Goal: Information Seeking & Learning: Learn about a topic

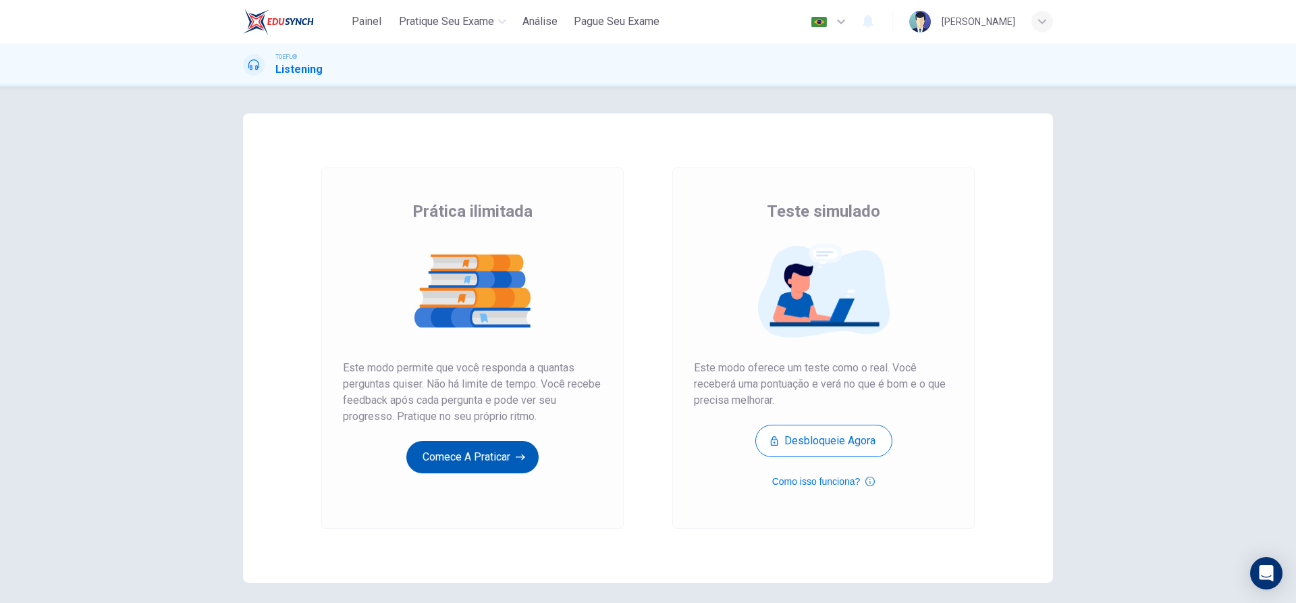
click at [452, 449] on button "Comece a praticar" at bounding box center [472, 457] width 132 height 32
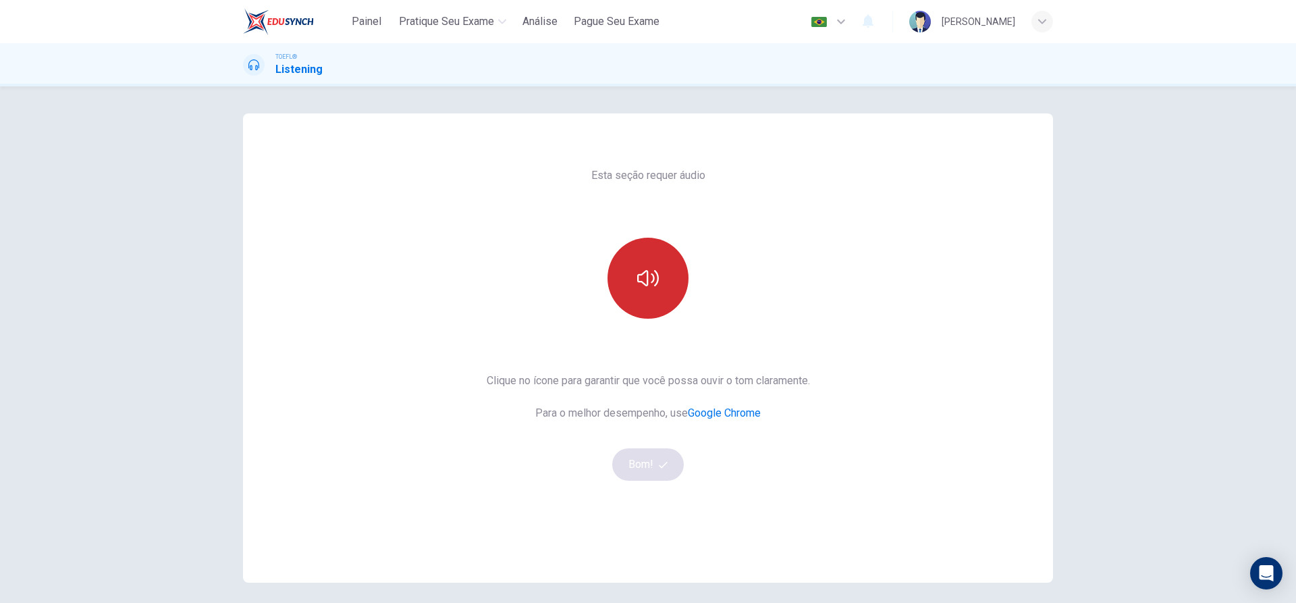
click at [659, 278] on button "button" at bounding box center [647, 278] width 81 height 81
click at [654, 462] on button "Bom!" at bounding box center [648, 464] width 72 height 32
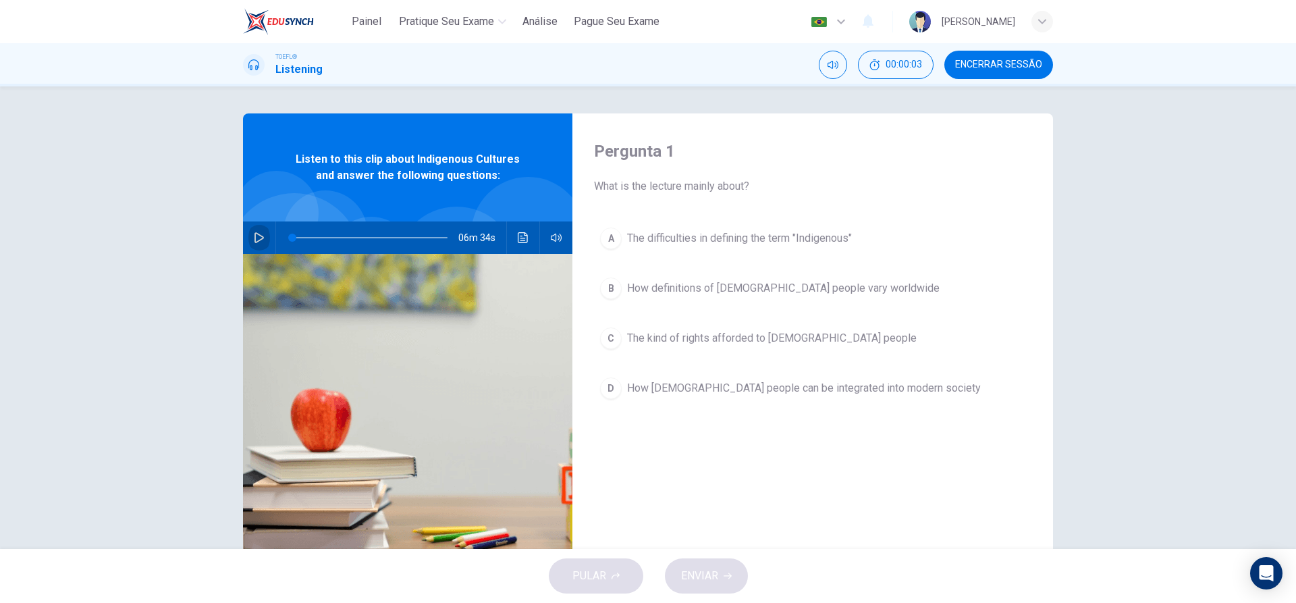
click at [261, 234] on icon "button" at bounding box center [259, 237] width 11 height 11
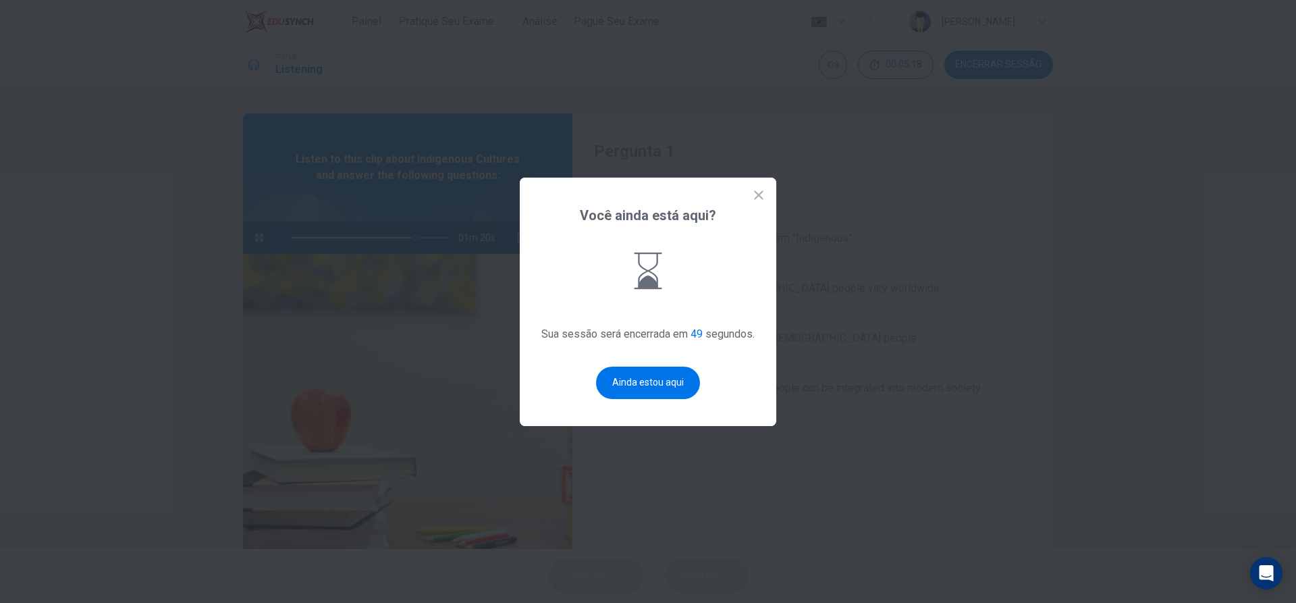
click at [436, 282] on div at bounding box center [648, 301] width 1296 height 603
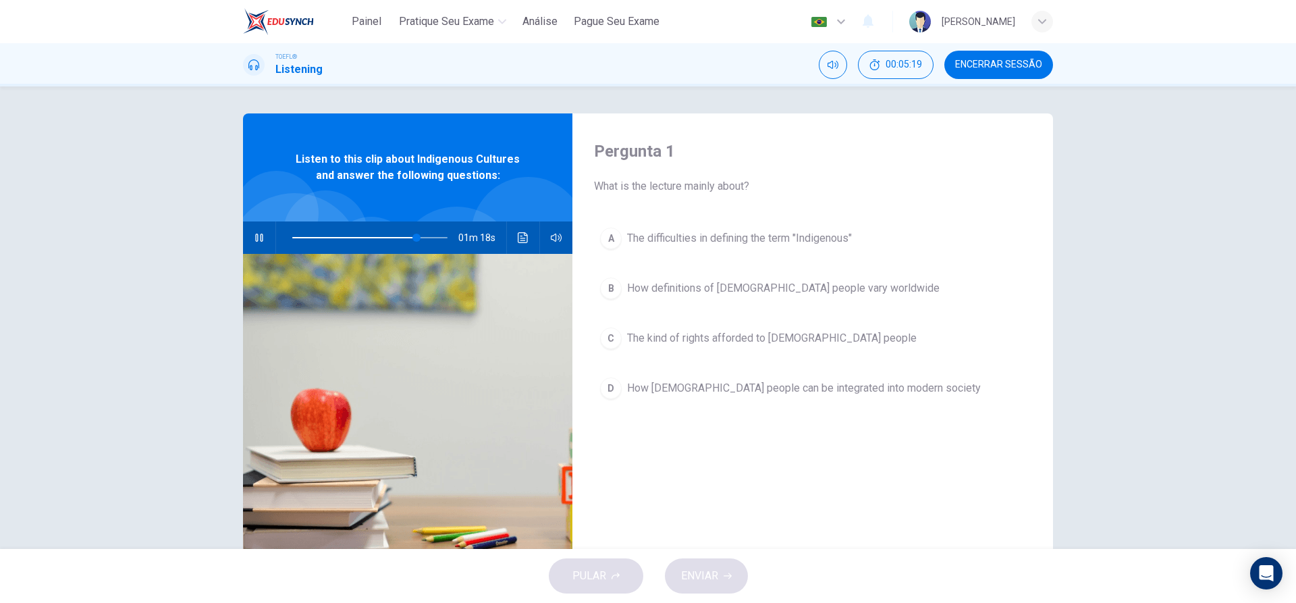
click at [676, 39] on div "Painel Pratique seu exame Análise Pague Seu Exame Português pt ​ Luciana Miashi…" at bounding box center [648, 21] width 810 height 43
type input "0"
click at [615, 234] on div "A" at bounding box center [611, 238] width 22 height 22
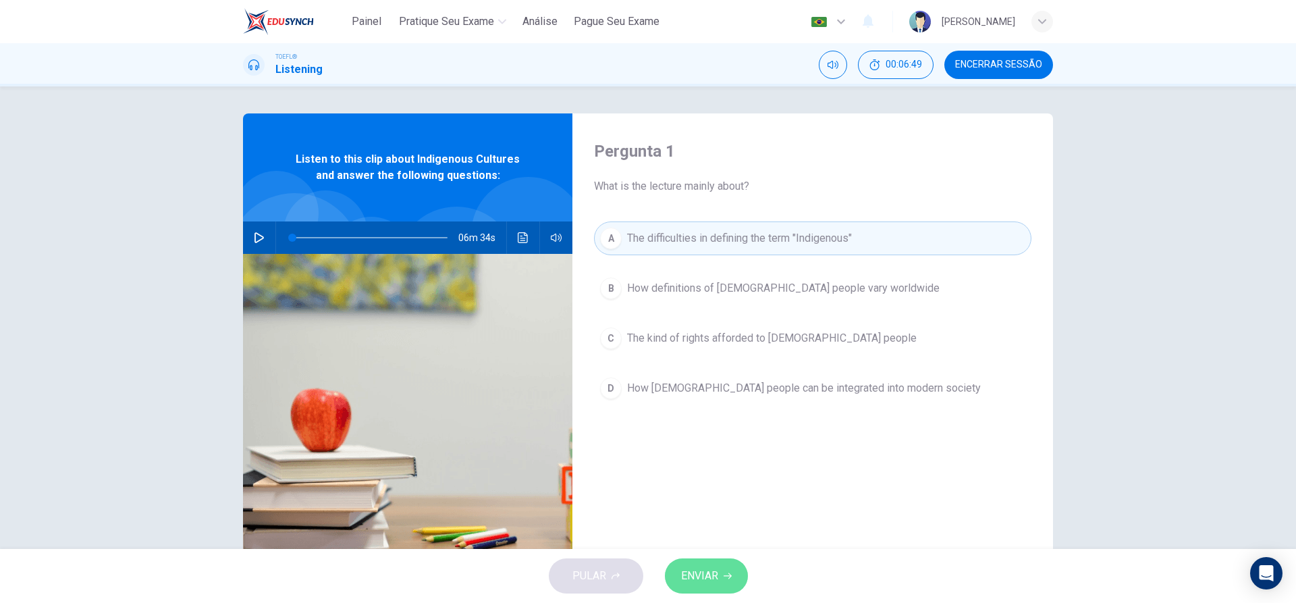
click at [711, 571] on span "ENVIAR" at bounding box center [699, 575] width 37 height 19
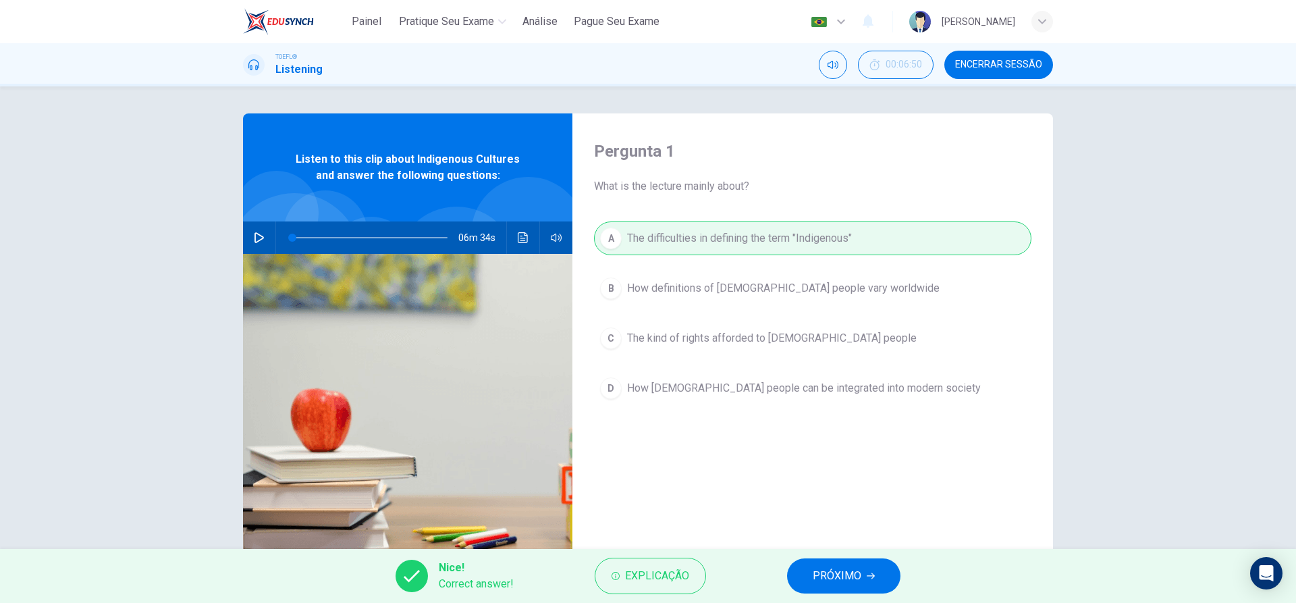
click at [823, 571] on span "PRÓXIMO" at bounding box center [837, 575] width 49 height 19
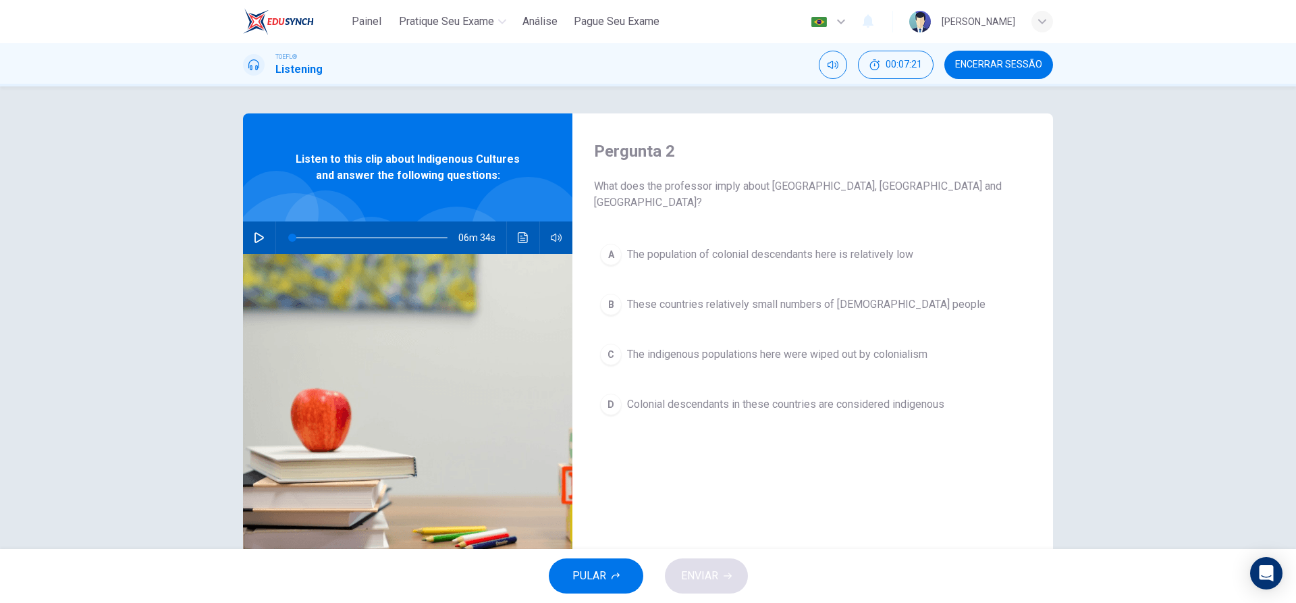
click at [612, 245] on div "A" at bounding box center [611, 255] width 22 height 22
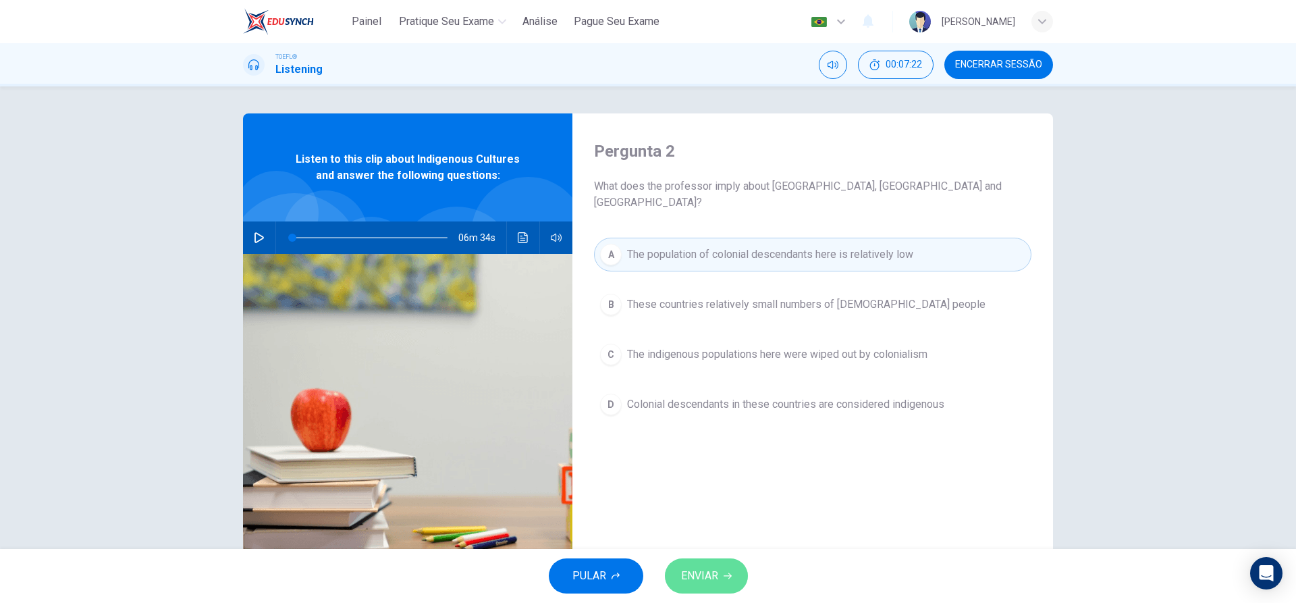
click at [694, 582] on span "ENVIAR" at bounding box center [699, 575] width 37 height 19
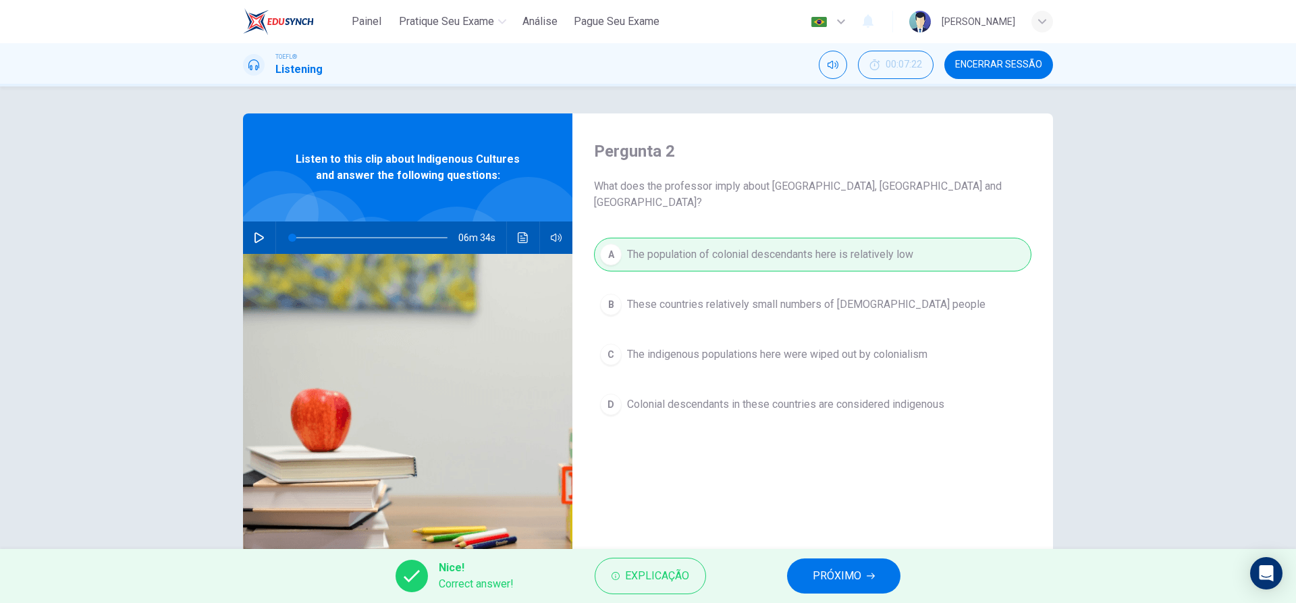
click at [826, 581] on span "PRÓXIMO" at bounding box center [837, 575] width 49 height 19
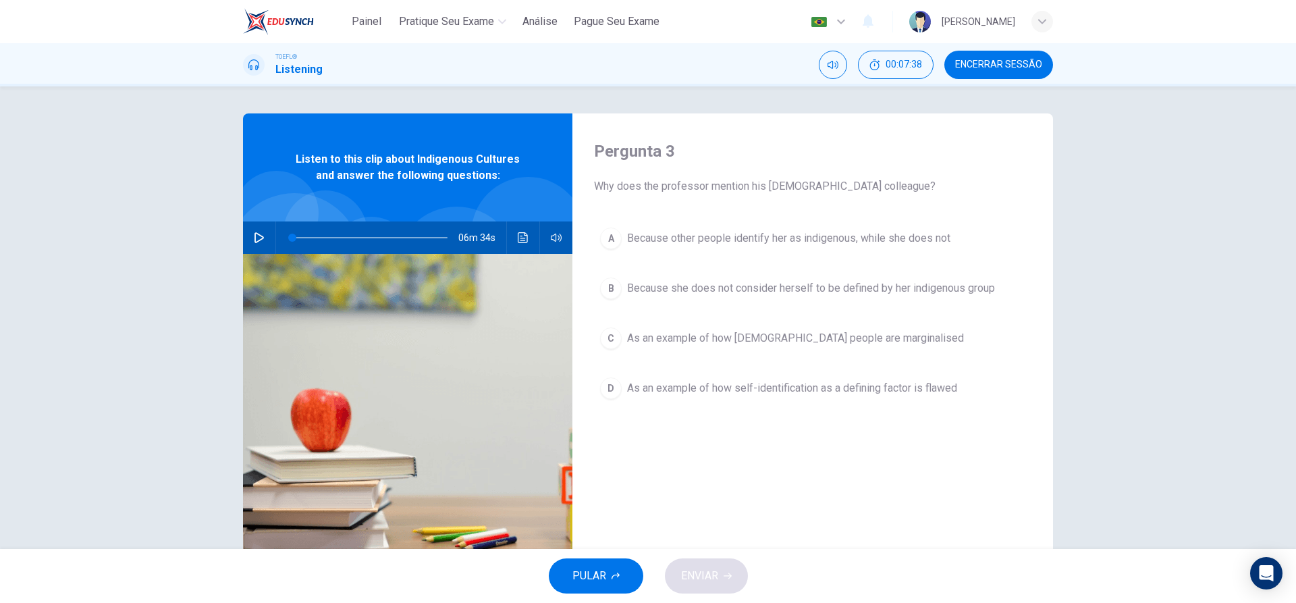
click at [605, 397] on div "D" at bounding box center [611, 388] width 22 height 22
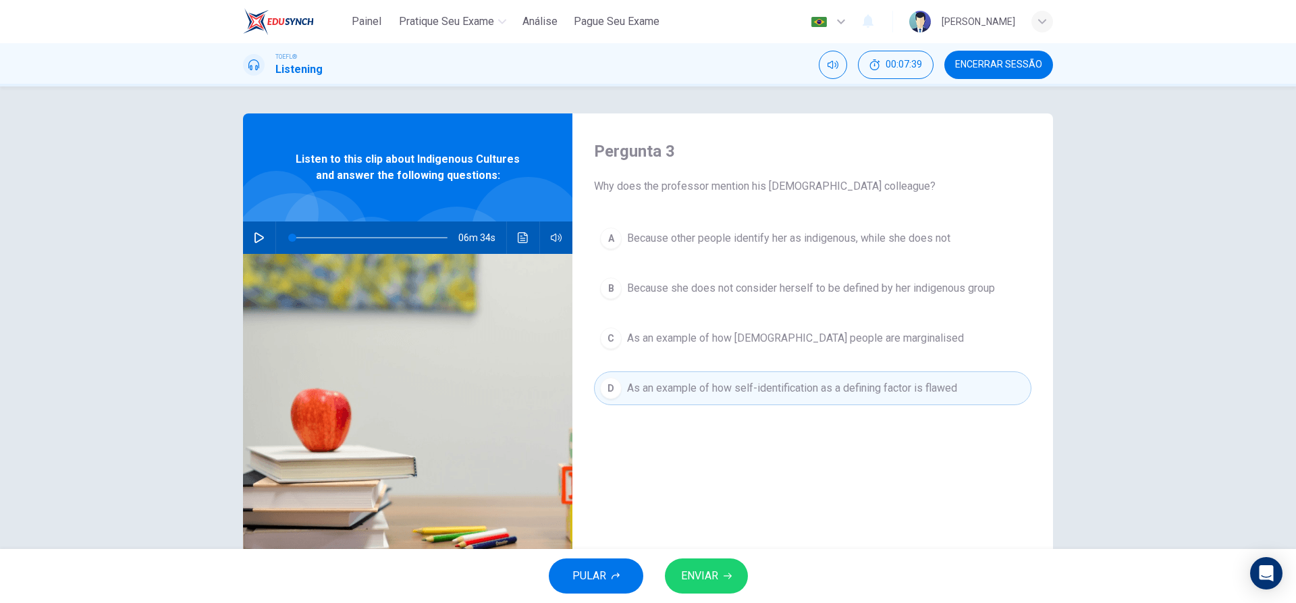
click at [703, 588] on button "ENVIAR" at bounding box center [706, 575] width 83 height 35
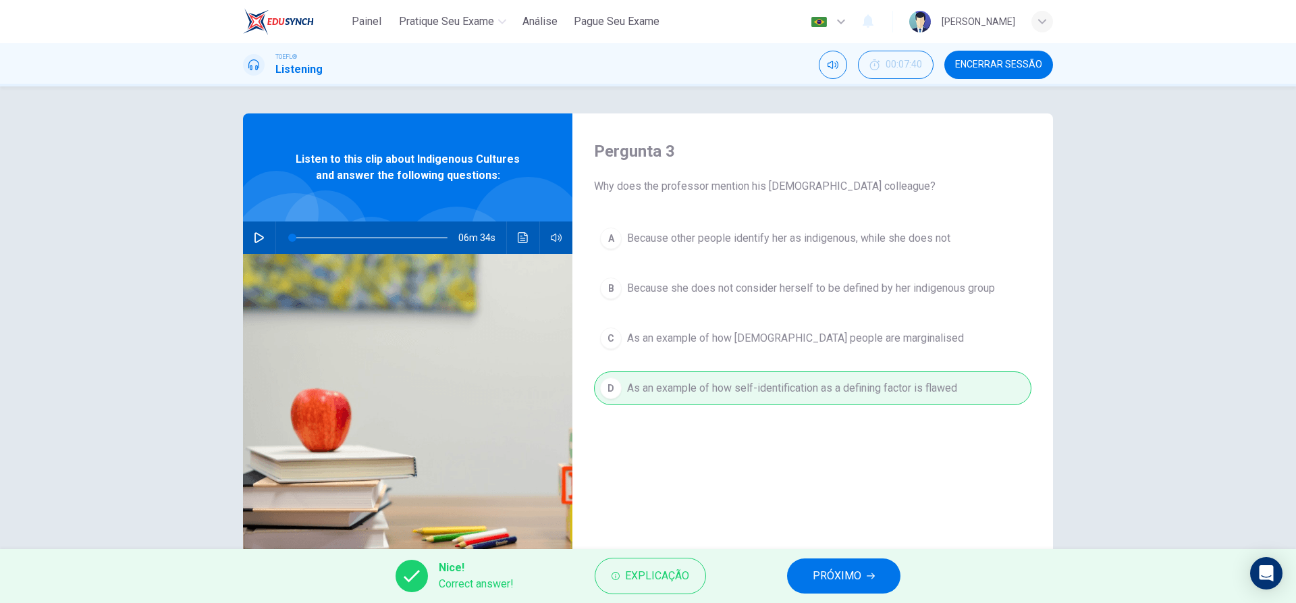
click at [838, 586] on button "PRÓXIMO" at bounding box center [843, 575] width 113 height 35
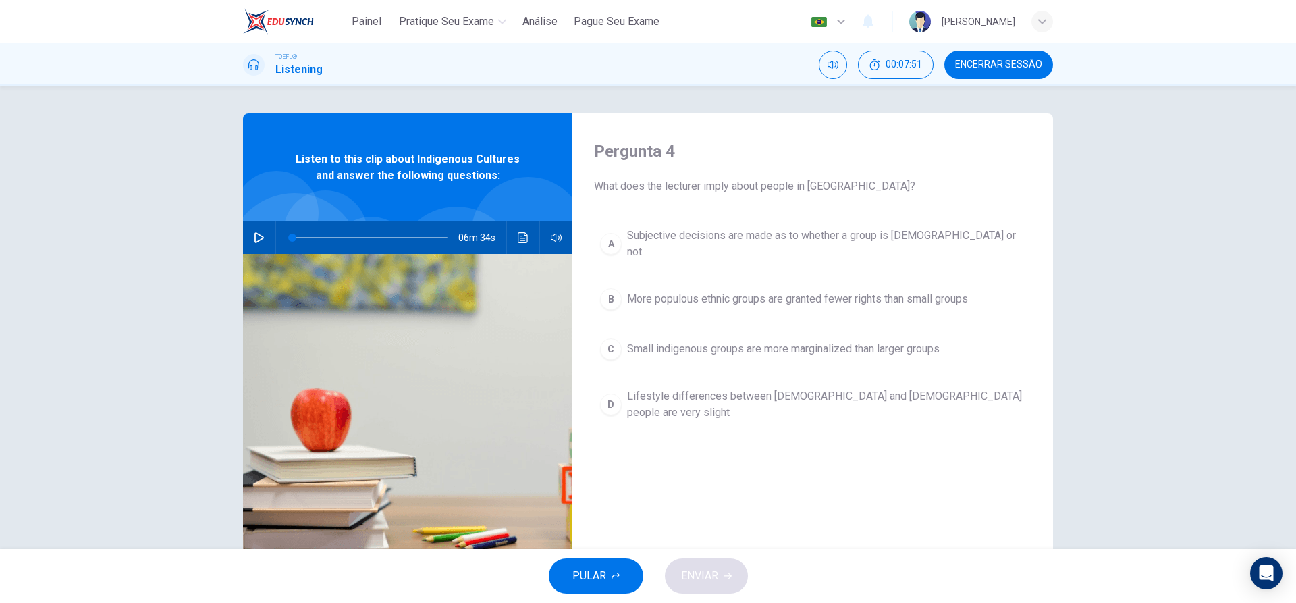
click at [614, 297] on div "B" at bounding box center [611, 299] width 22 height 22
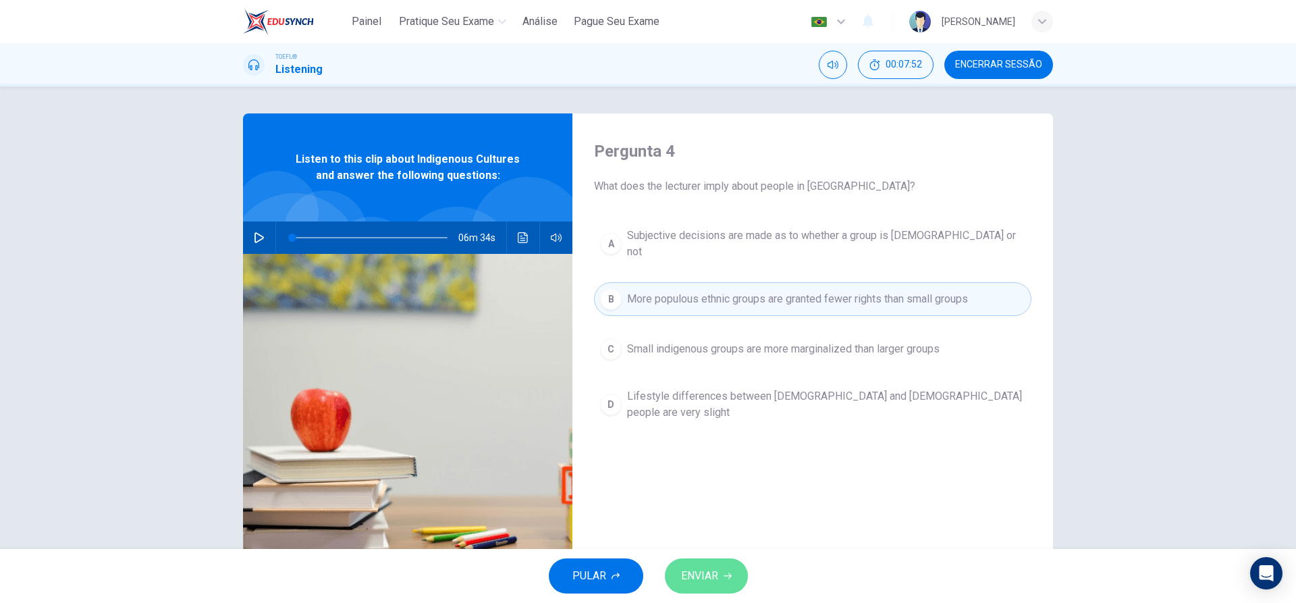
click at [699, 566] on span "ENVIAR" at bounding box center [699, 575] width 37 height 19
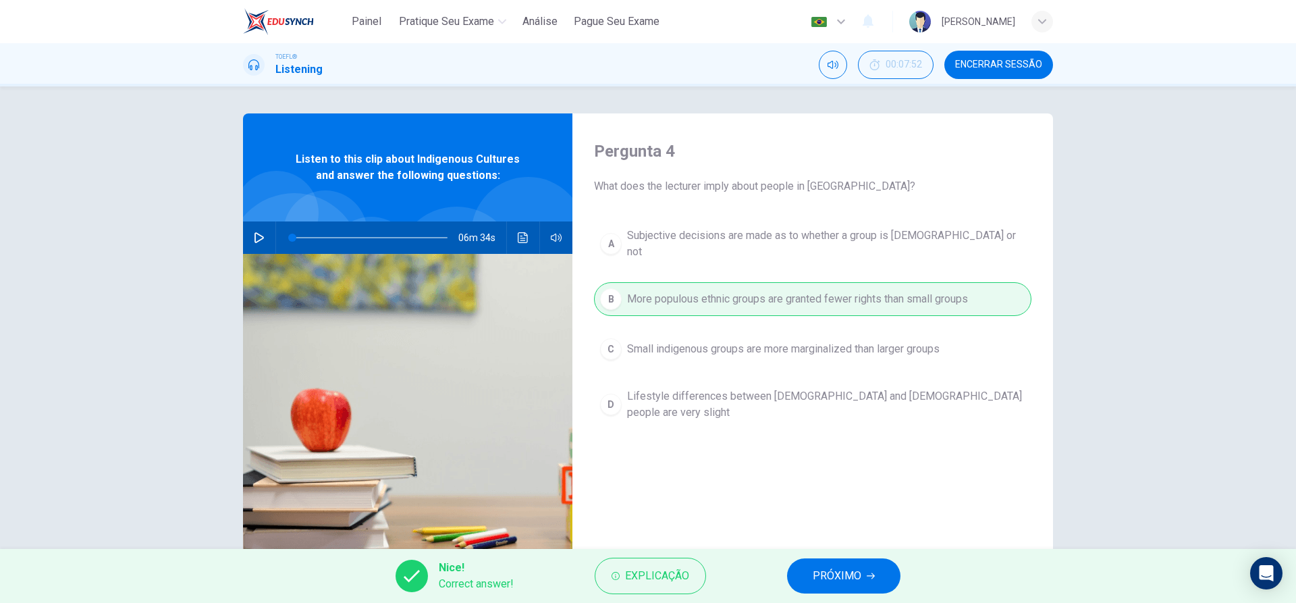
click at [817, 582] on span "PRÓXIMO" at bounding box center [837, 575] width 49 height 19
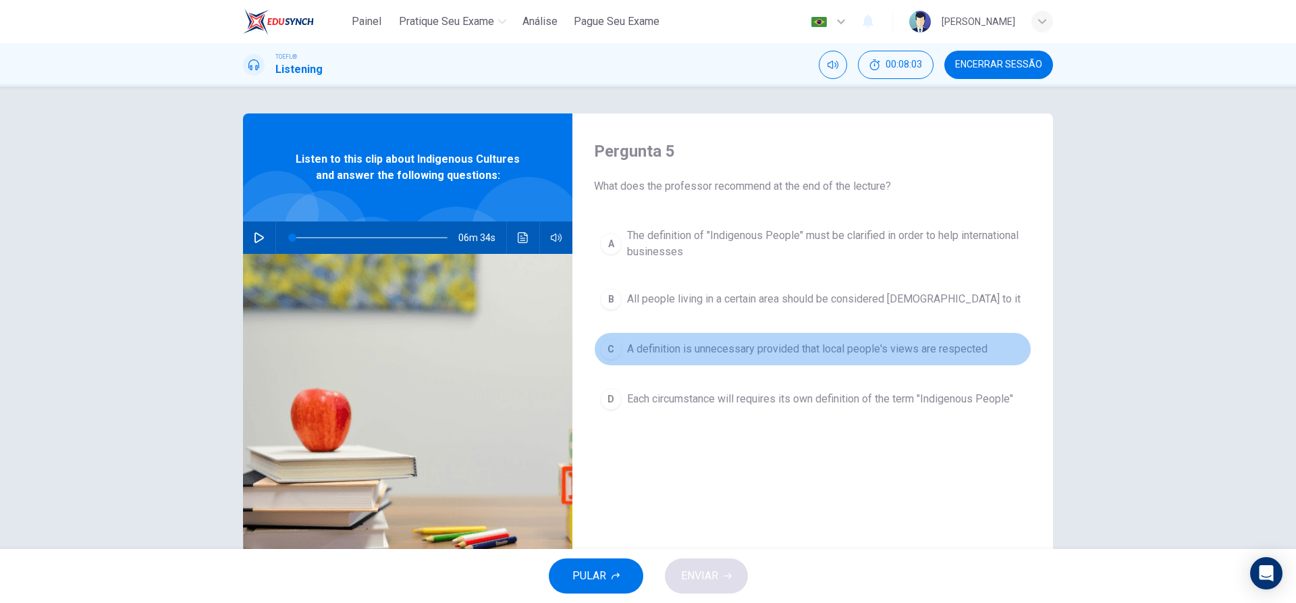
click at [616, 352] on div "C" at bounding box center [611, 349] width 22 height 22
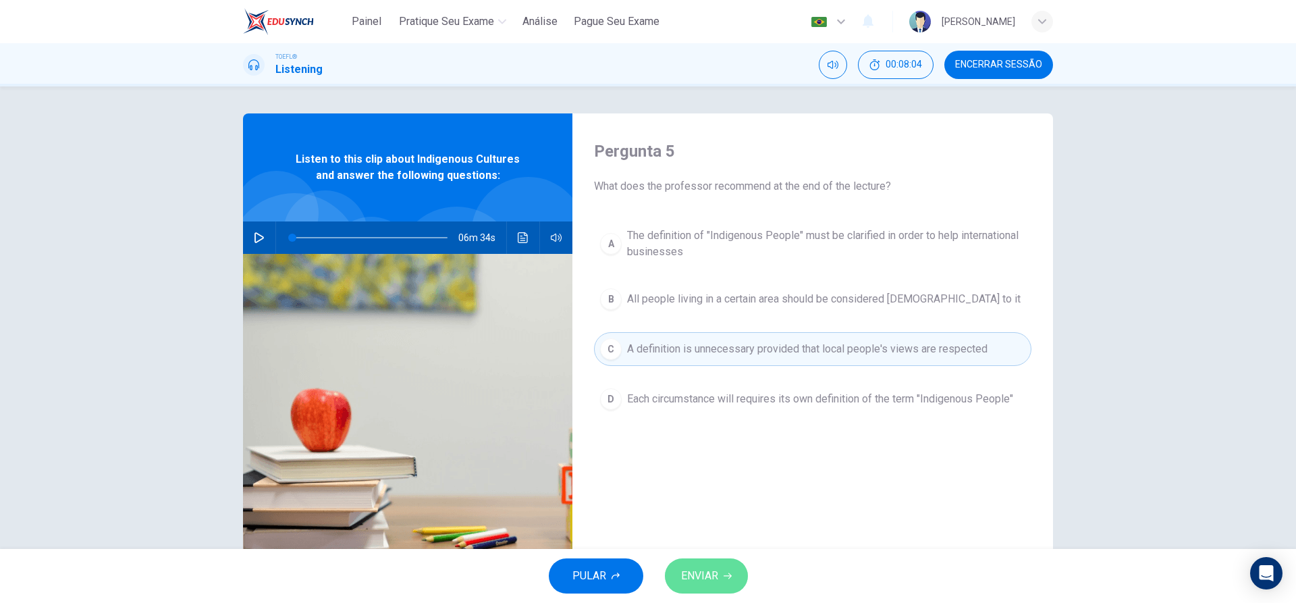
click at [714, 573] on span "ENVIAR" at bounding box center [699, 575] width 37 height 19
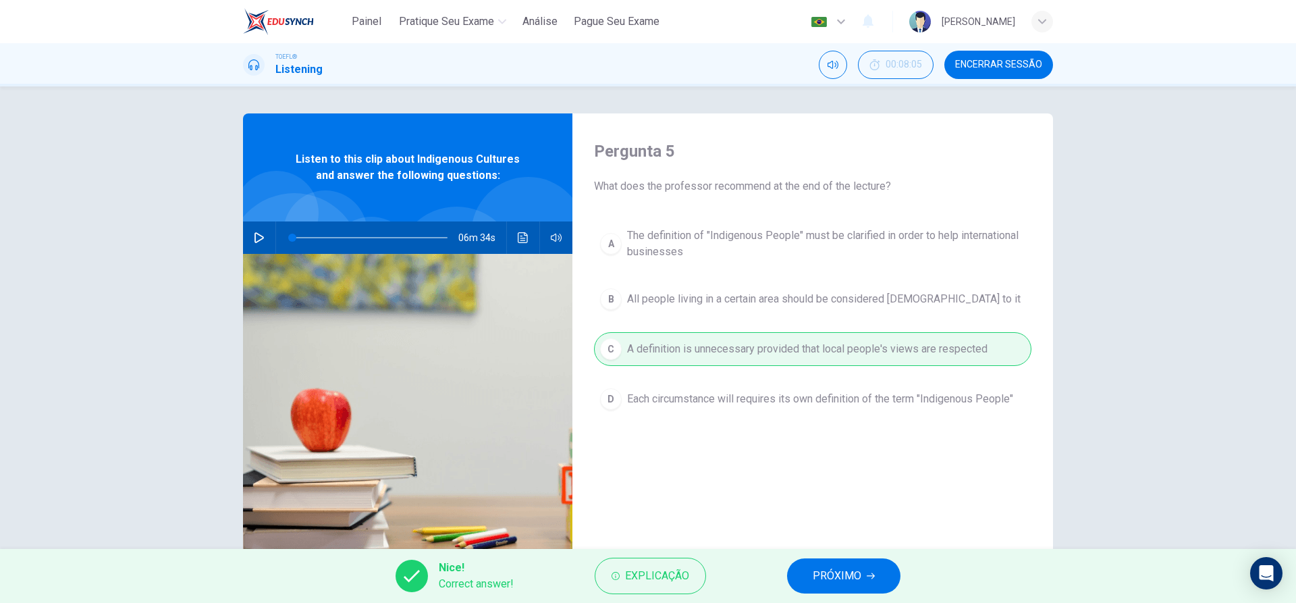
click at [819, 574] on span "PRÓXIMO" at bounding box center [837, 575] width 49 height 19
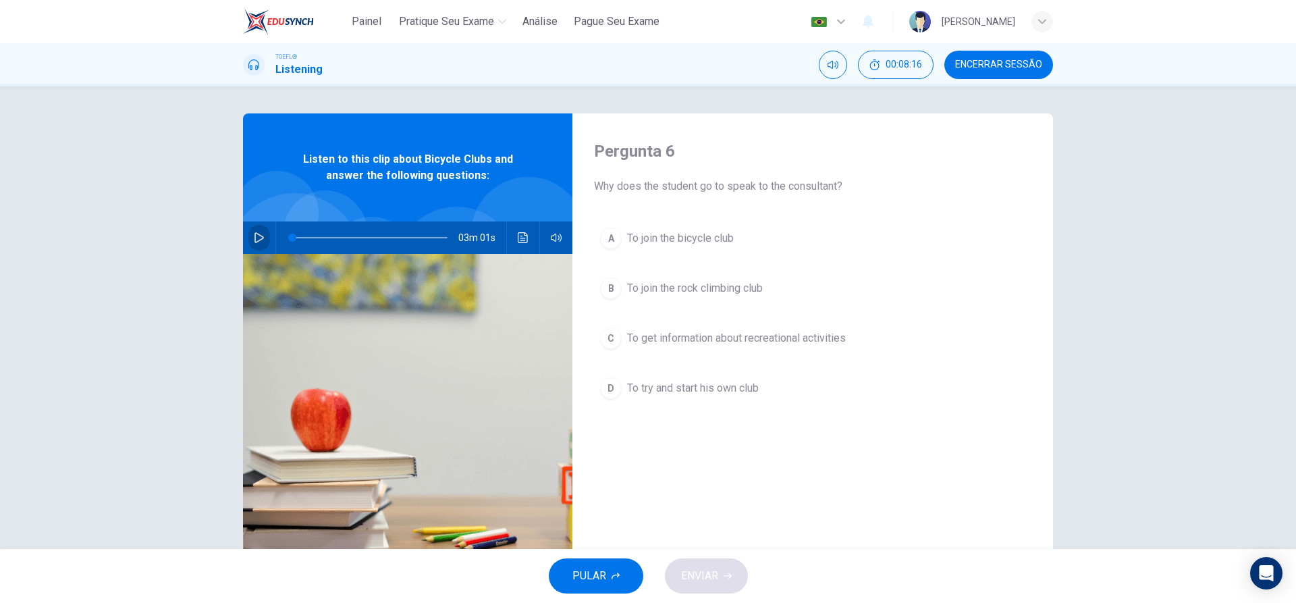
click at [262, 240] on icon "button" at bounding box center [259, 237] width 11 height 11
type input "0"
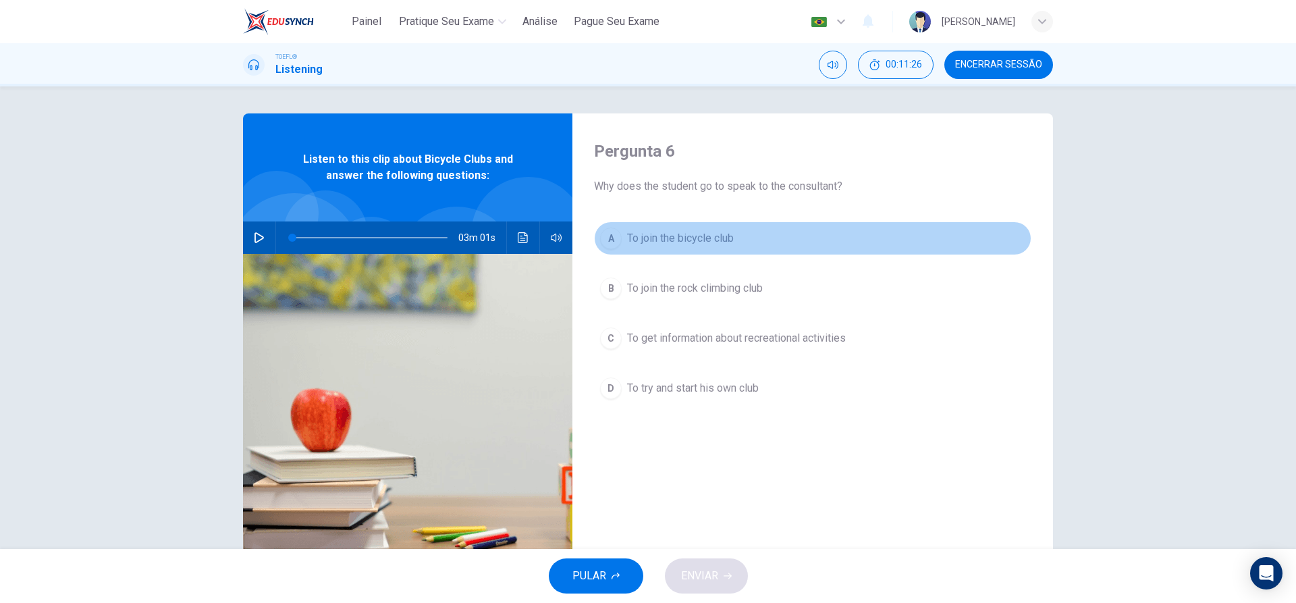
click at [613, 234] on div "A" at bounding box center [611, 238] width 22 height 22
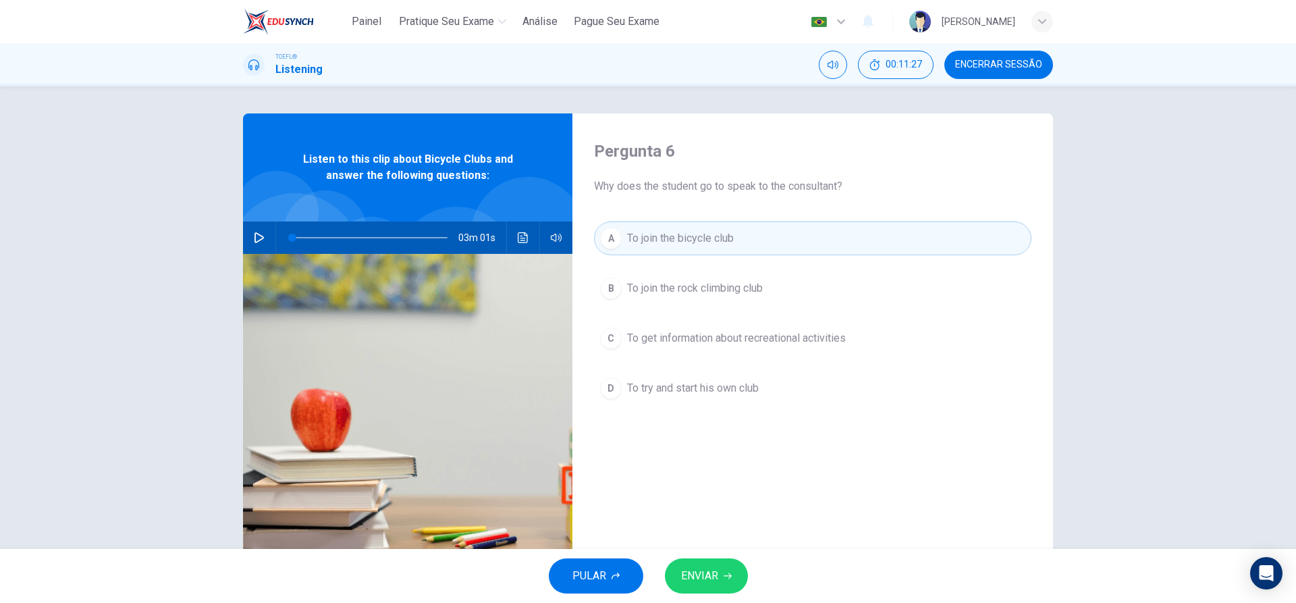
click at [705, 564] on button "ENVIAR" at bounding box center [706, 575] width 83 height 35
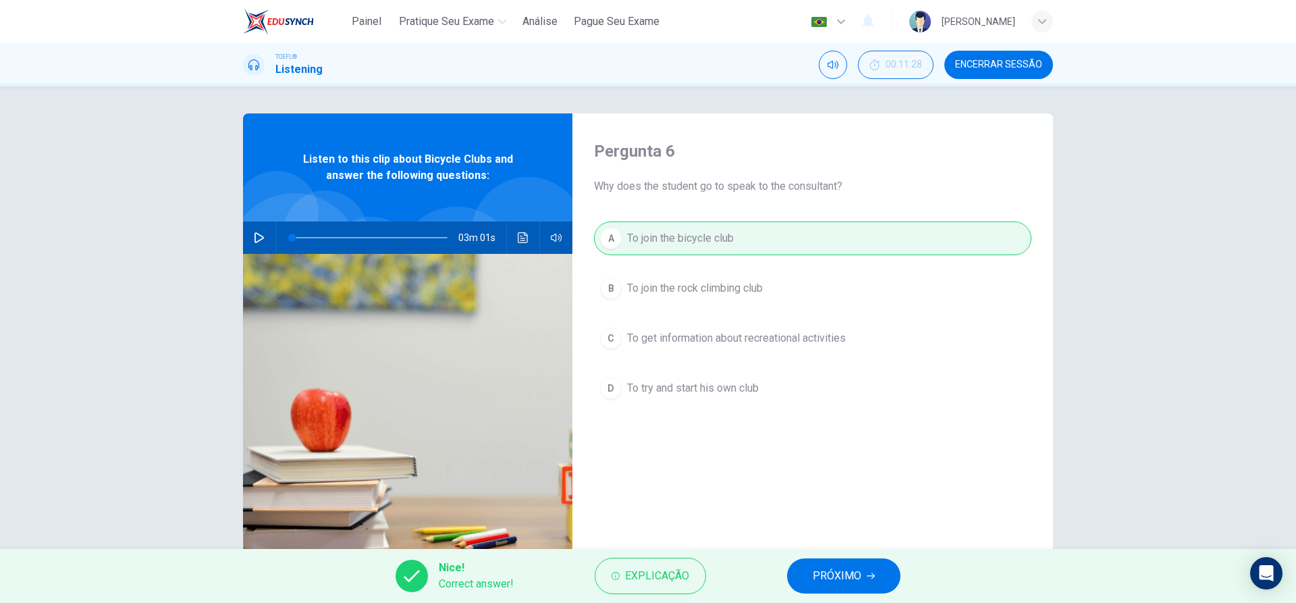
click at [826, 566] on span "PRÓXIMO" at bounding box center [837, 575] width 49 height 19
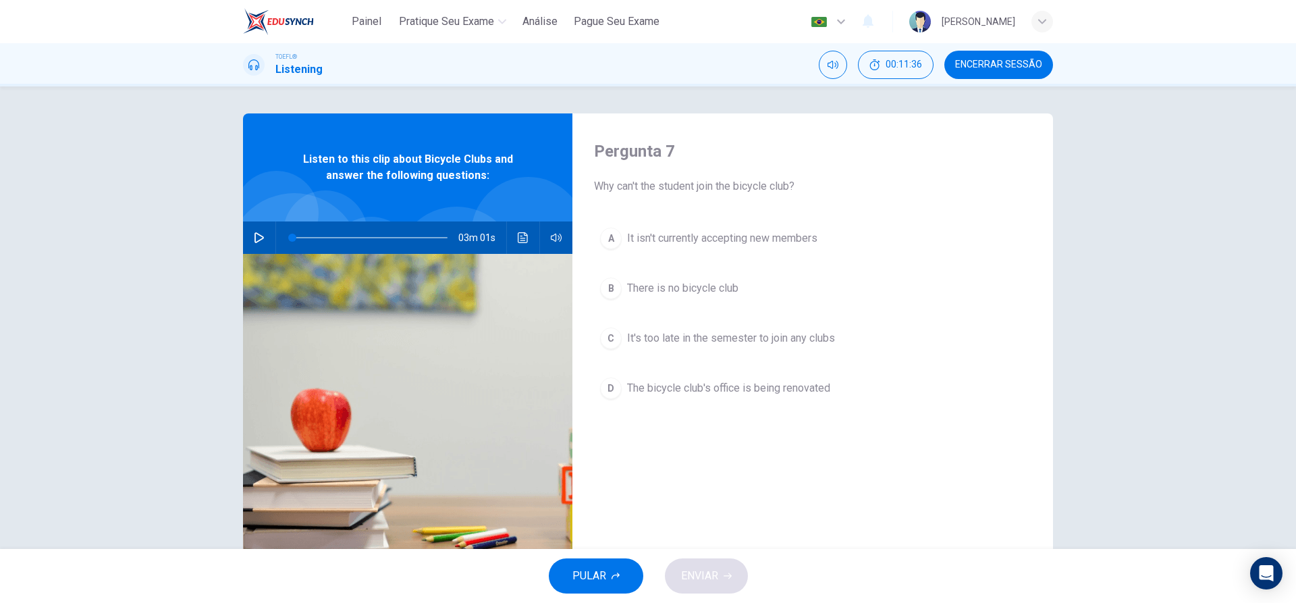
click at [609, 392] on div "D" at bounding box center [611, 388] width 22 height 22
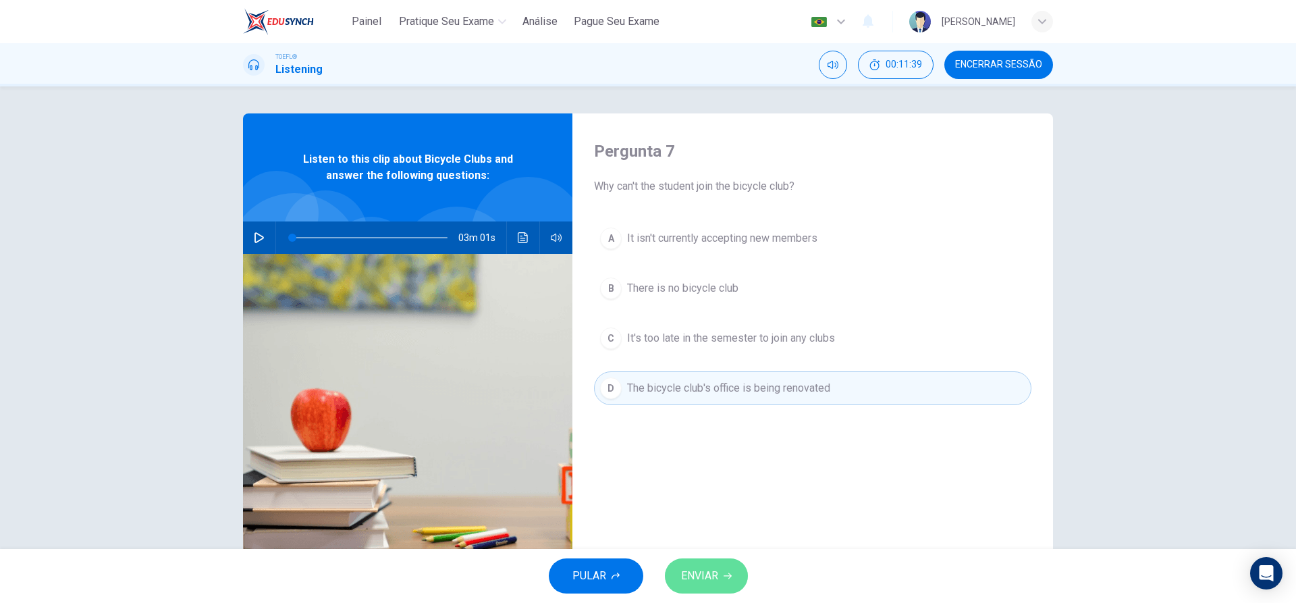
click at [702, 586] on button "ENVIAR" at bounding box center [706, 575] width 83 height 35
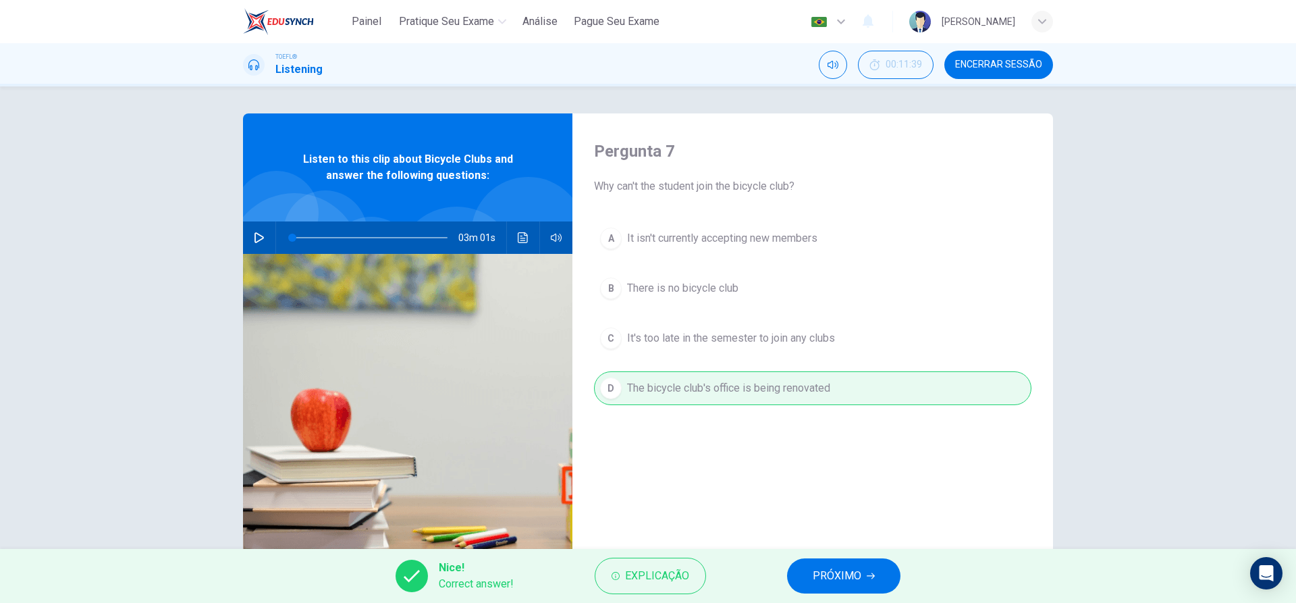
click at [823, 574] on span "PRÓXIMO" at bounding box center [837, 575] width 49 height 19
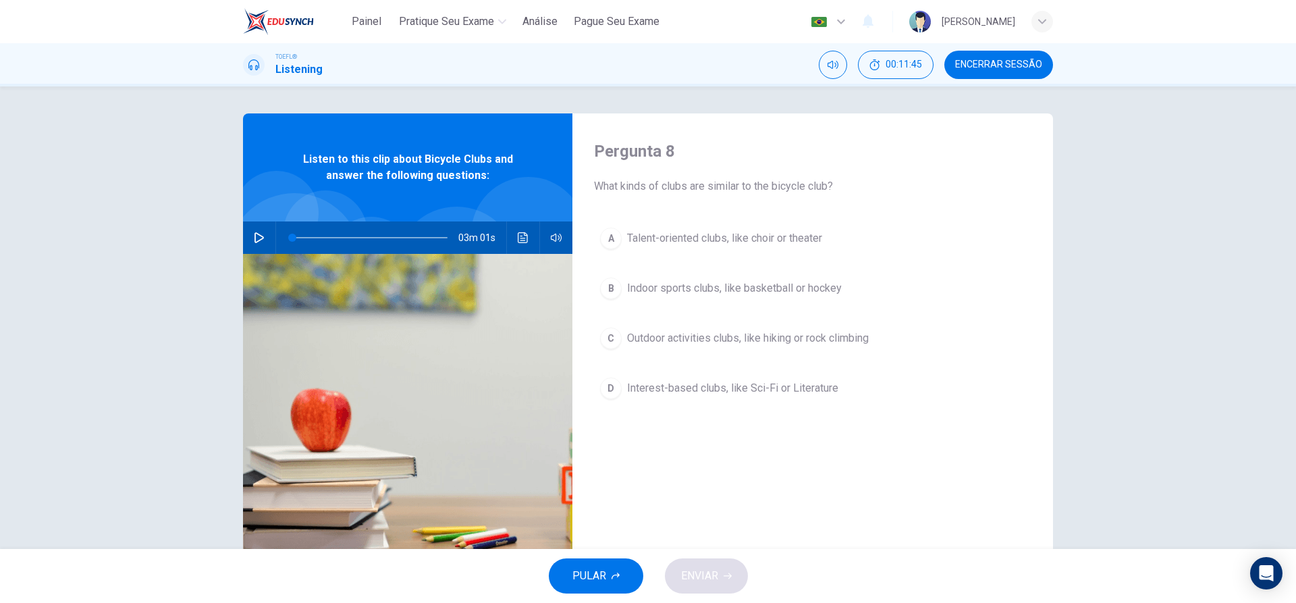
click at [614, 335] on div "C" at bounding box center [611, 338] width 22 height 22
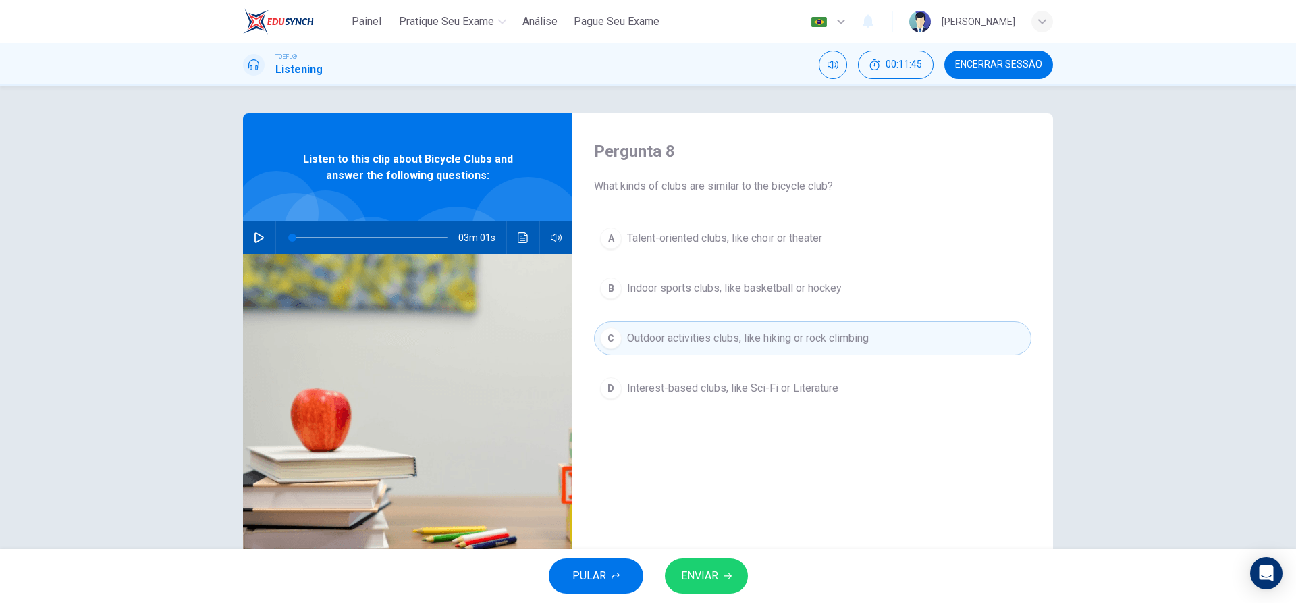
click at [705, 572] on span "ENVIAR" at bounding box center [699, 575] width 37 height 19
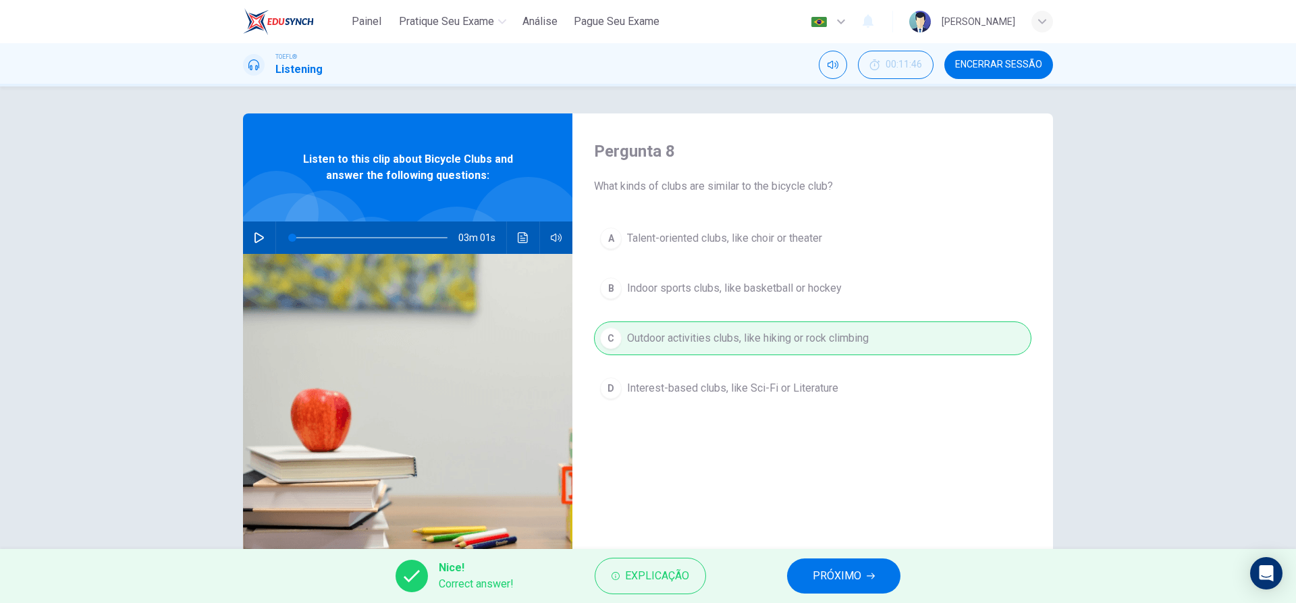
click at [807, 572] on button "PRÓXIMO" at bounding box center [843, 575] width 113 height 35
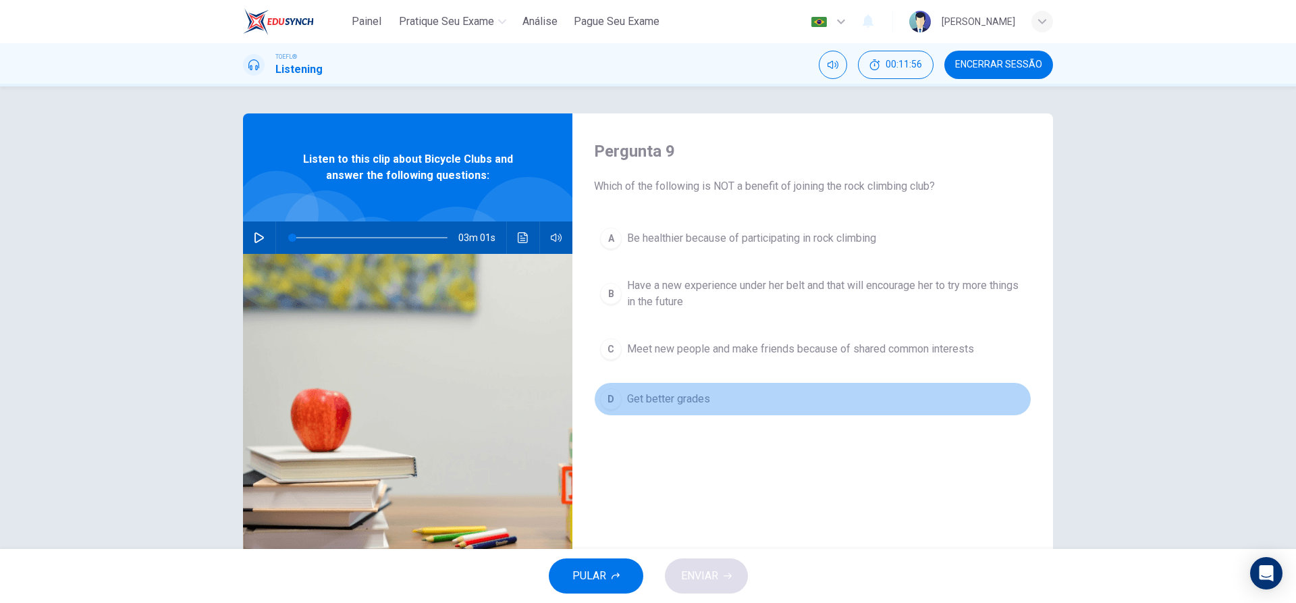
click at [611, 404] on div "D" at bounding box center [611, 399] width 22 height 22
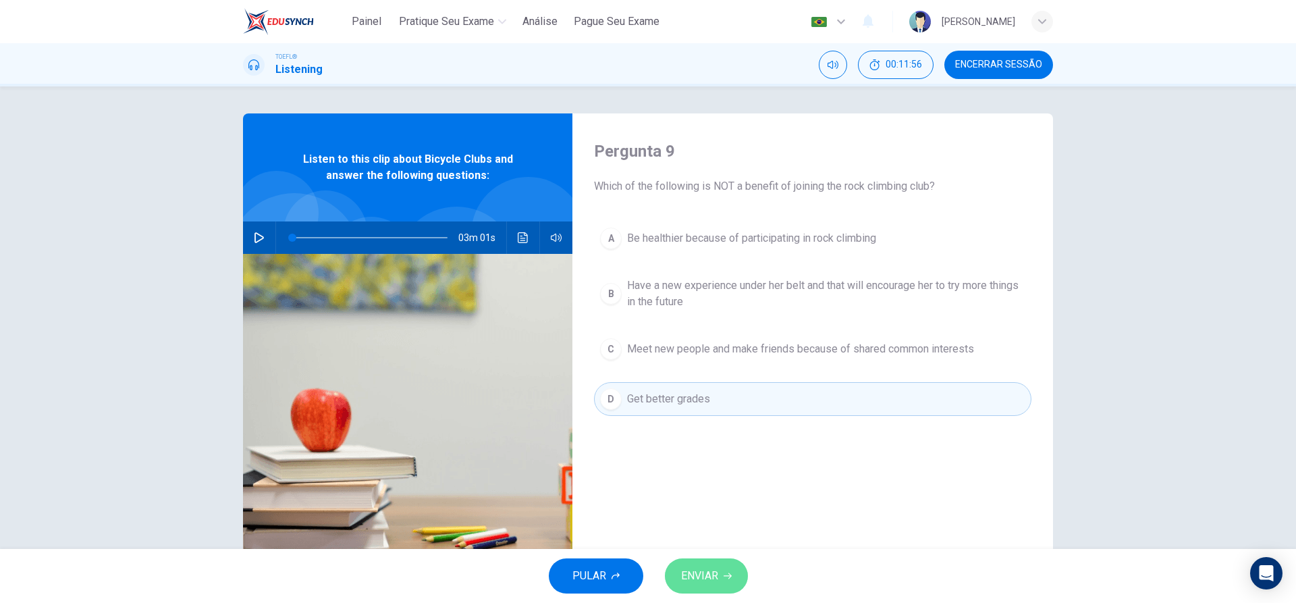
click at [711, 581] on span "ENVIAR" at bounding box center [699, 575] width 37 height 19
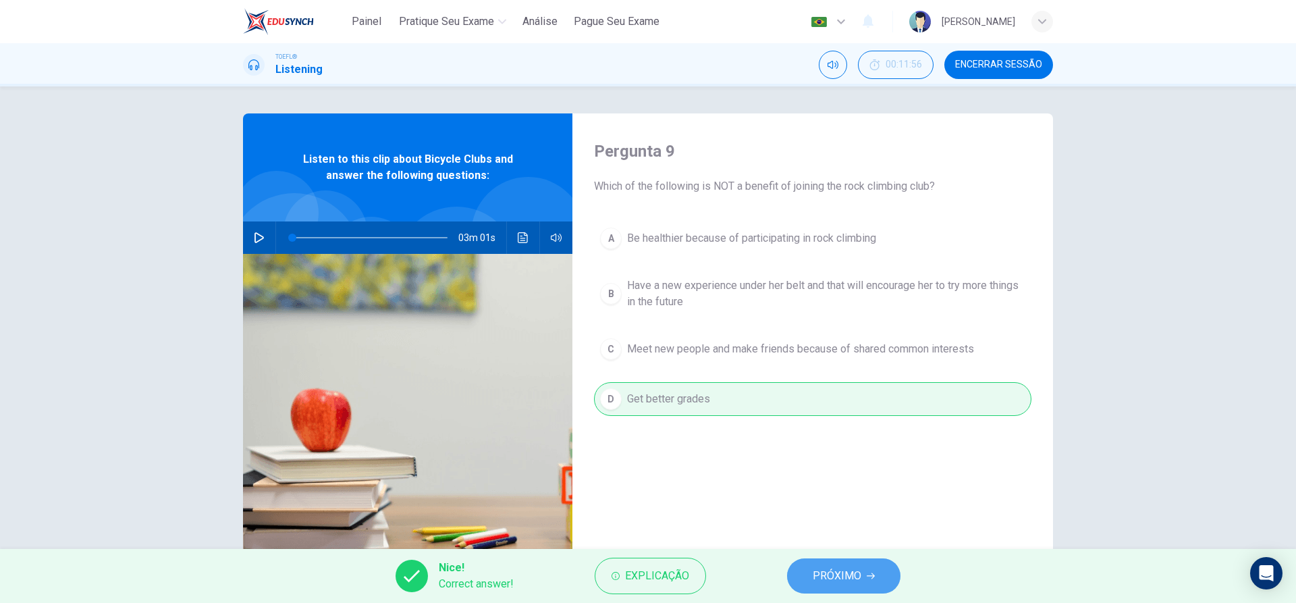
click at [832, 586] on button "PRÓXIMO" at bounding box center [843, 575] width 113 height 35
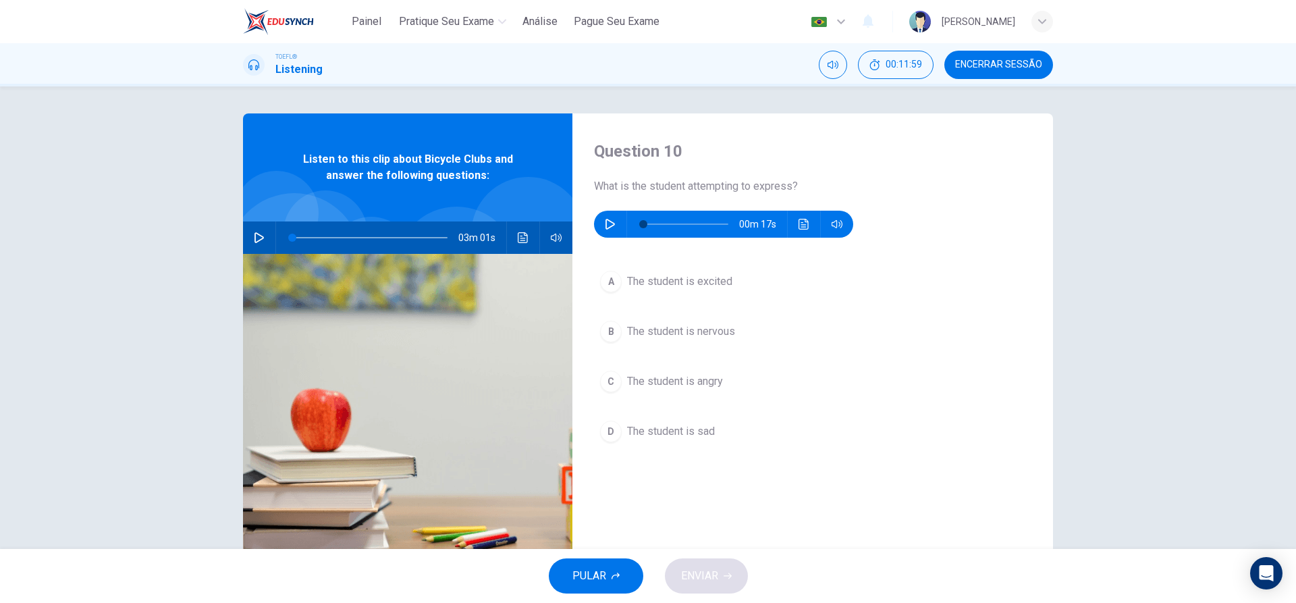
click at [610, 223] on icon "button" at bounding box center [610, 224] width 11 height 11
type input "0"
click at [615, 330] on div "B" at bounding box center [611, 332] width 22 height 22
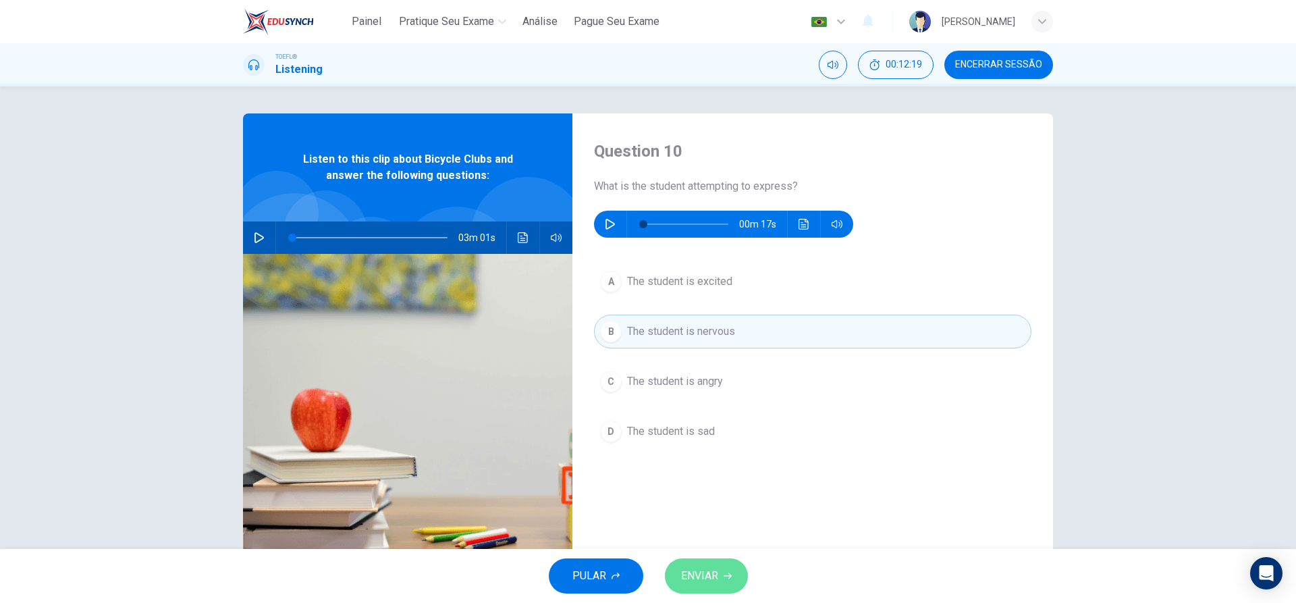
click at [709, 578] on span "ENVIAR" at bounding box center [699, 575] width 37 height 19
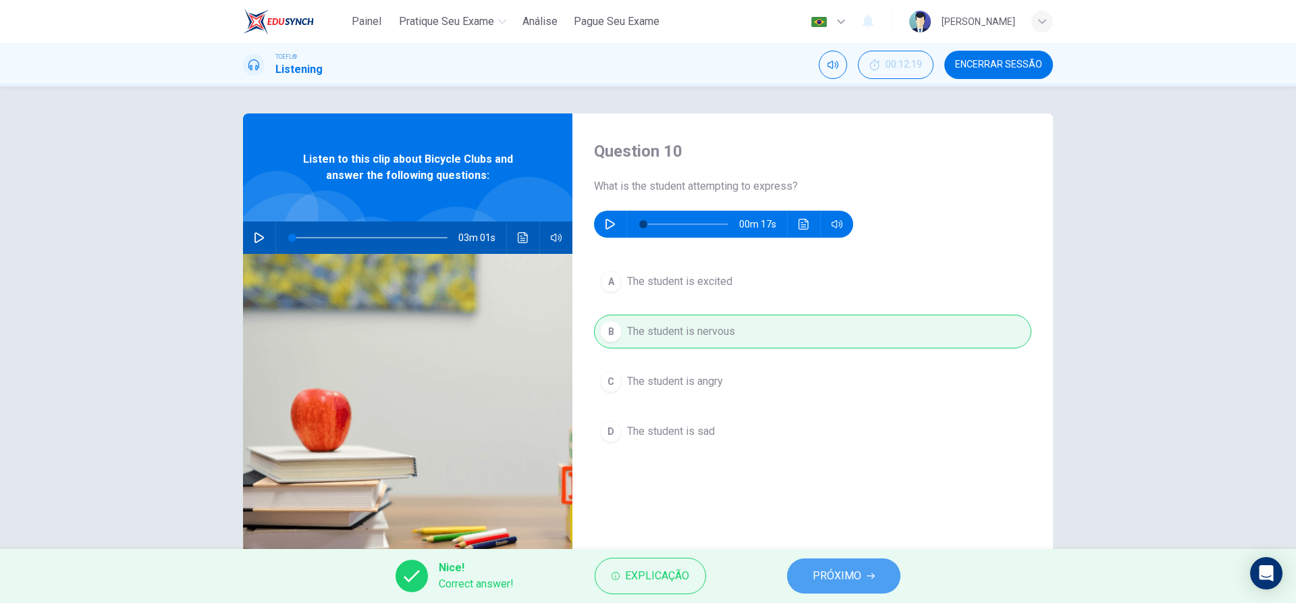
click at [828, 571] on span "PRÓXIMO" at bounding box center [837, 575] width 49 height 19
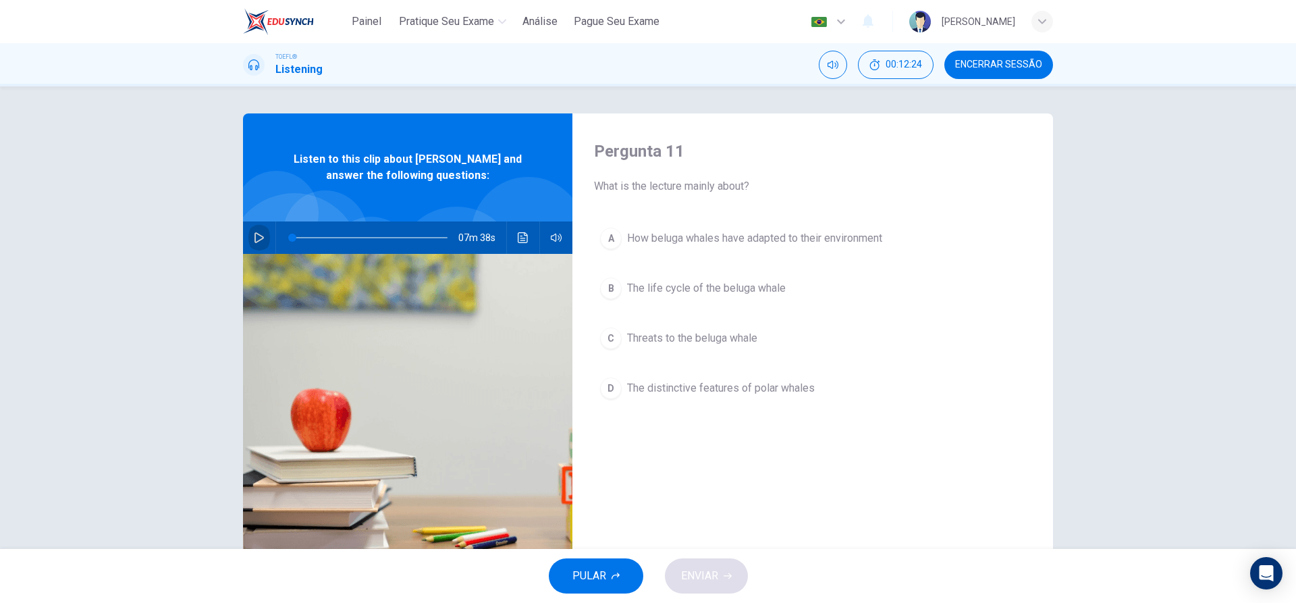
click at [251, 243] on button "button" at bounding box center [259, 237] width 22 height 32
click at [1180, 177] on div "Pergunta 11 What is the lecture mainly about? A How beluga whales have adapted …" at bounding box center [648, 317] width 1296 height 462
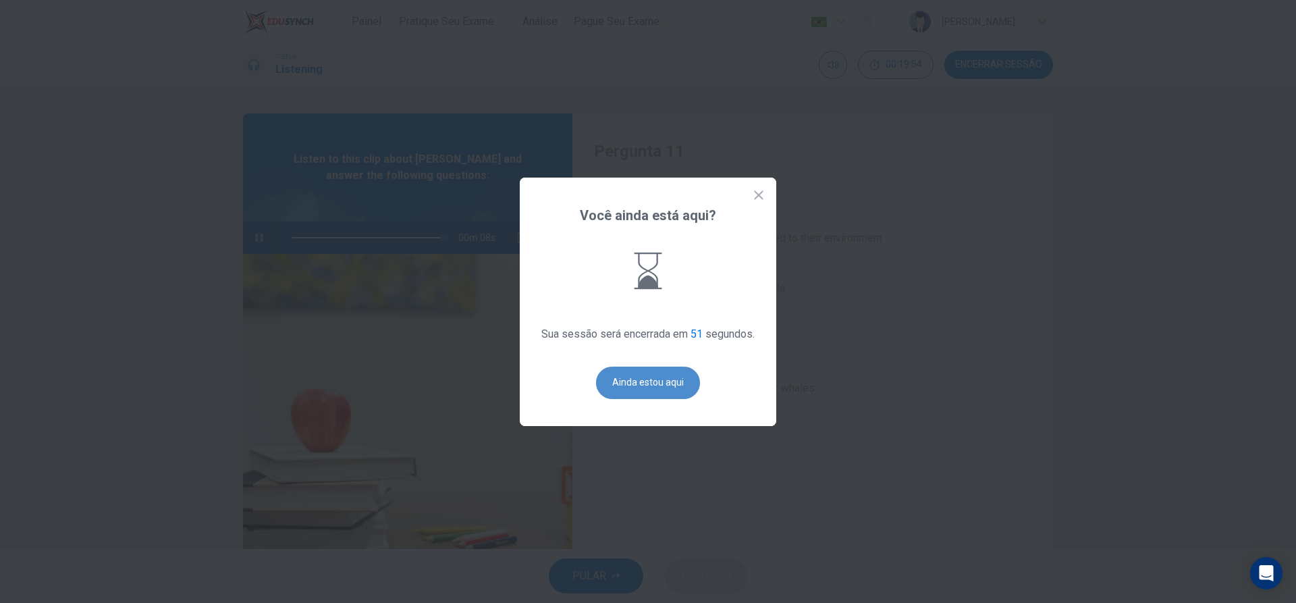
click at [653, 372] on button "Ainda estou aqui" at bounding box center [648, 382] width 104 height 32
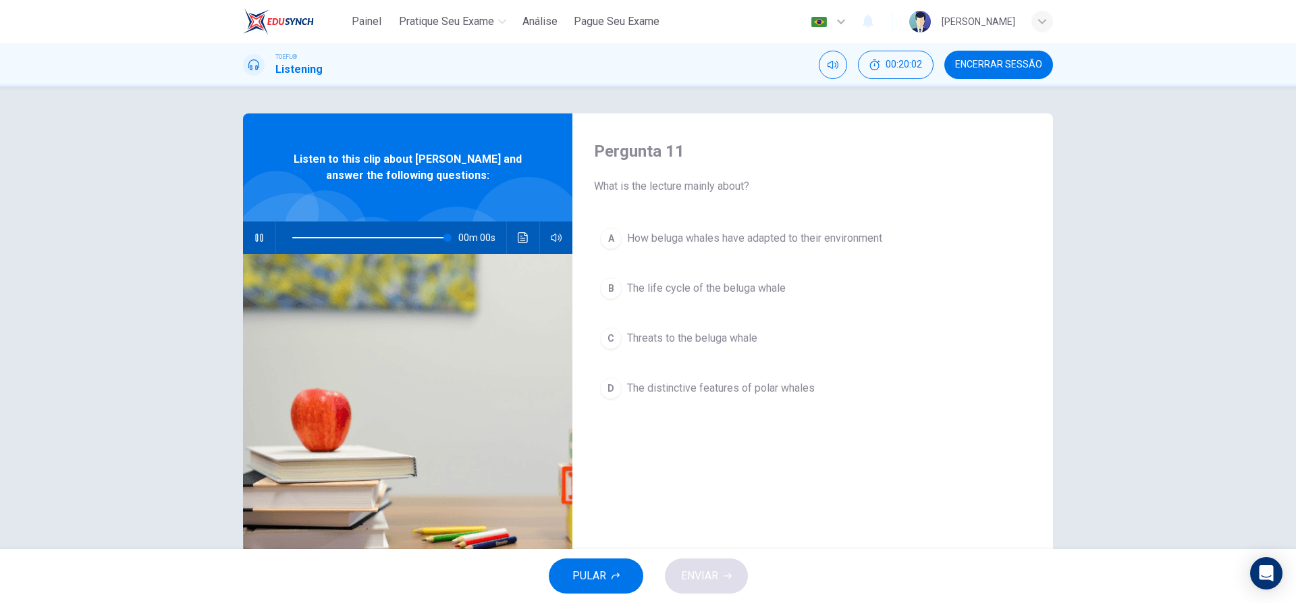
type input "0"
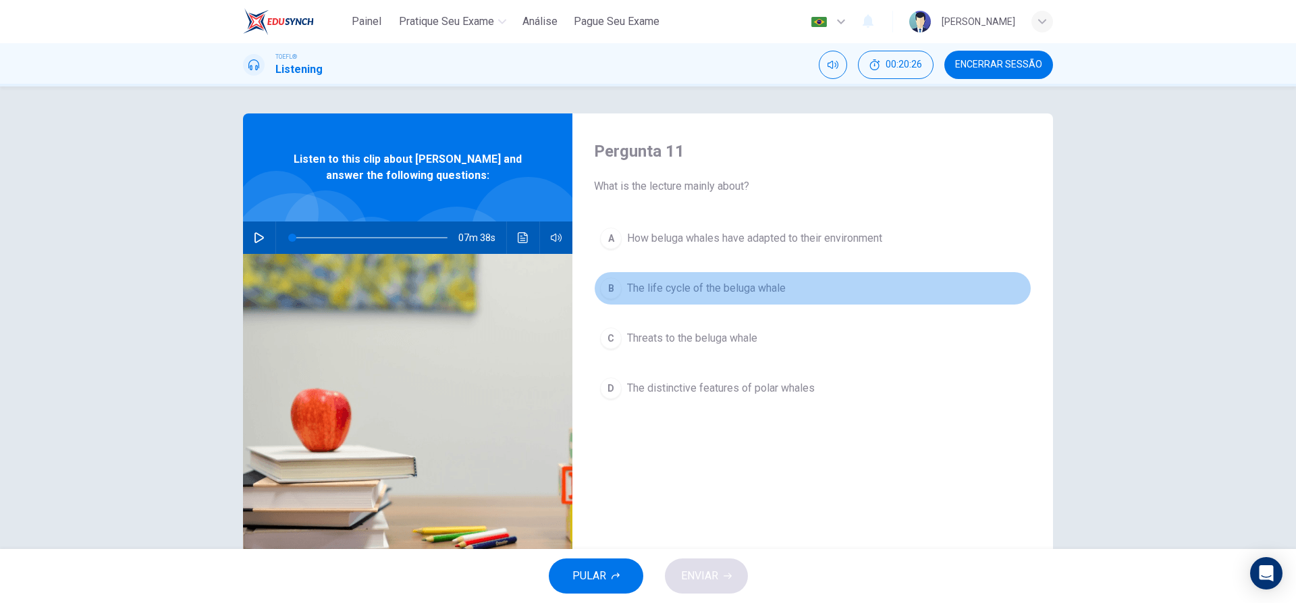
click at [612, 289] on div "B" at bounding box center [611, 288] width 22 height 22
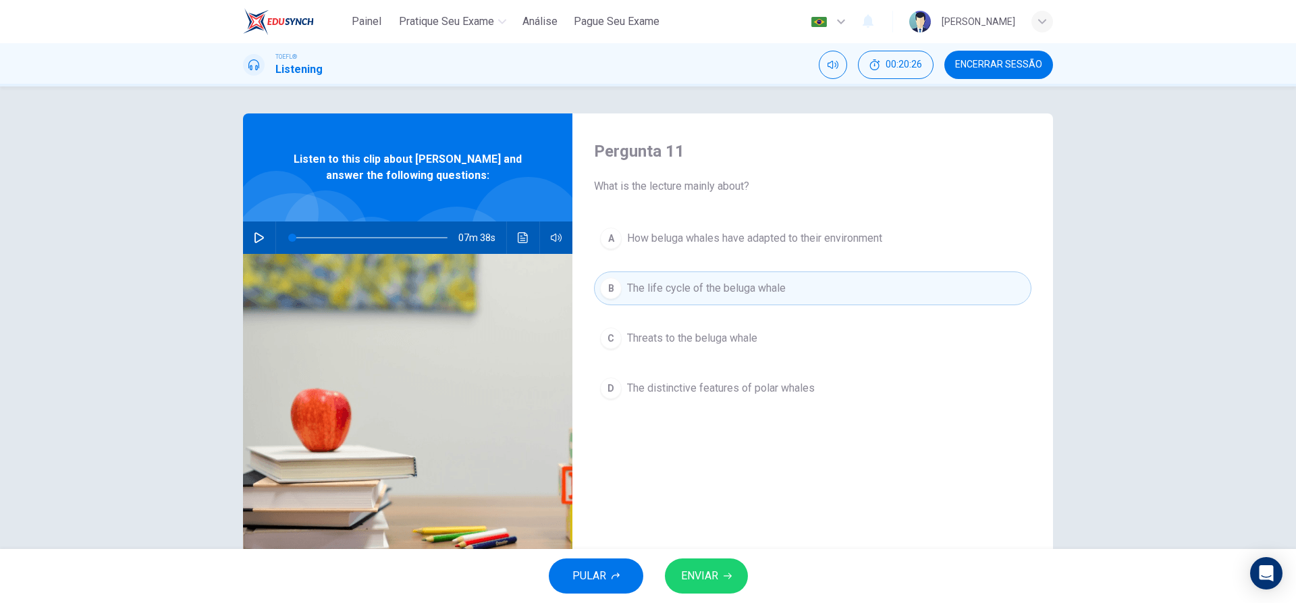
click at [704, 578] on span "ENVIAR" at bounding box center [699, 575] width 37 height 19
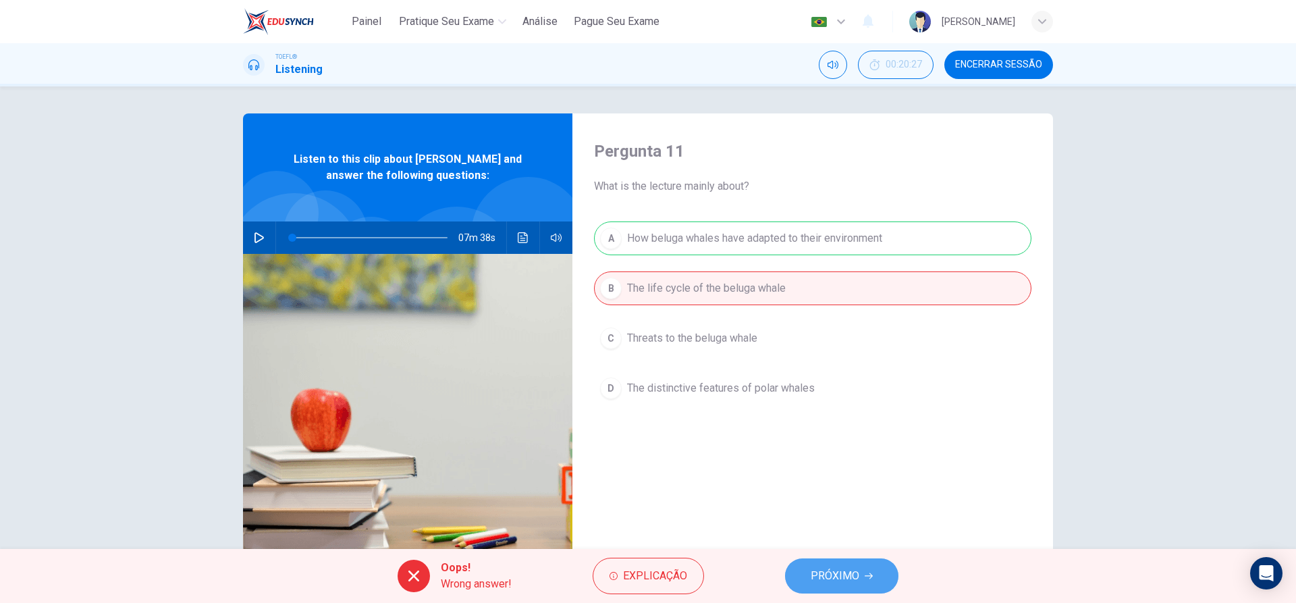
click at [821, 562] on button "PRÓXIMO" at bounding box center [841, 575] width 113 height 35
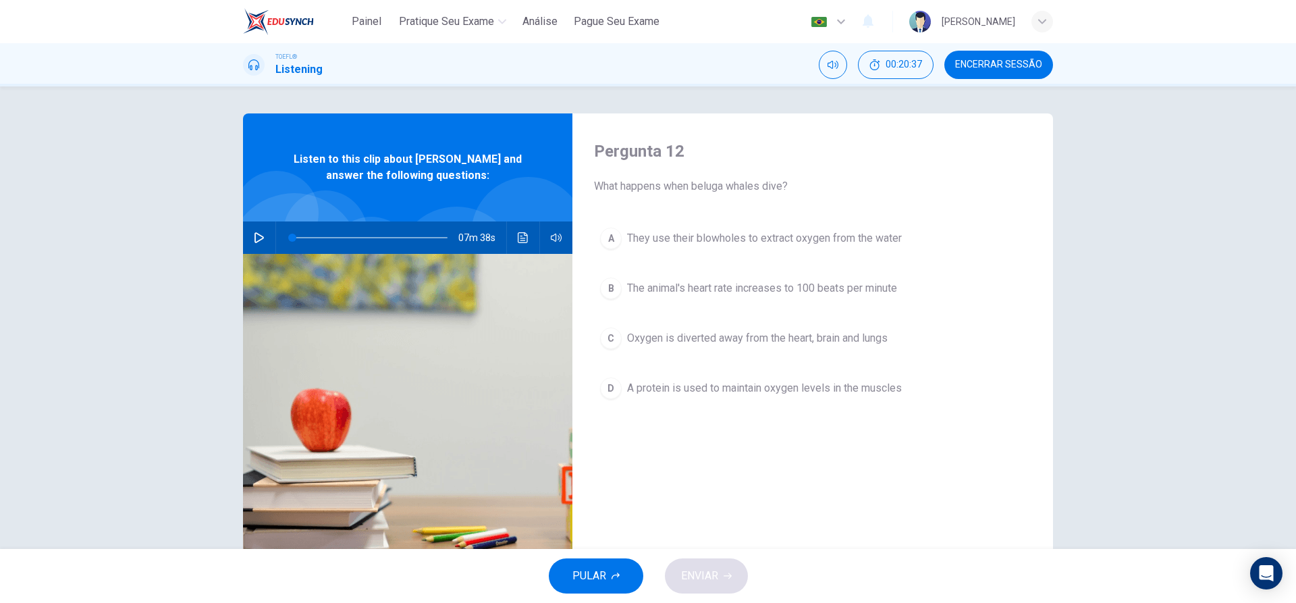
click at [609, 338] on div "C" at bounding box center [611, 338] width 22 height 22
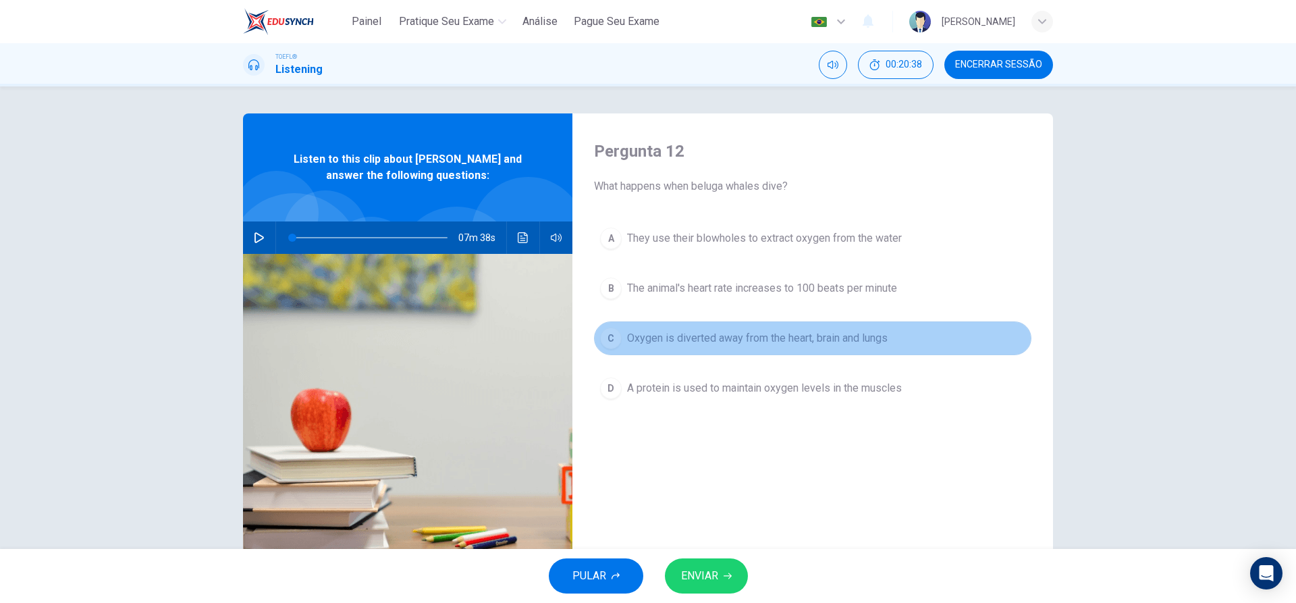
click at [609, 338] on div "C" at bounding box center [611, 338] width 22 height 22
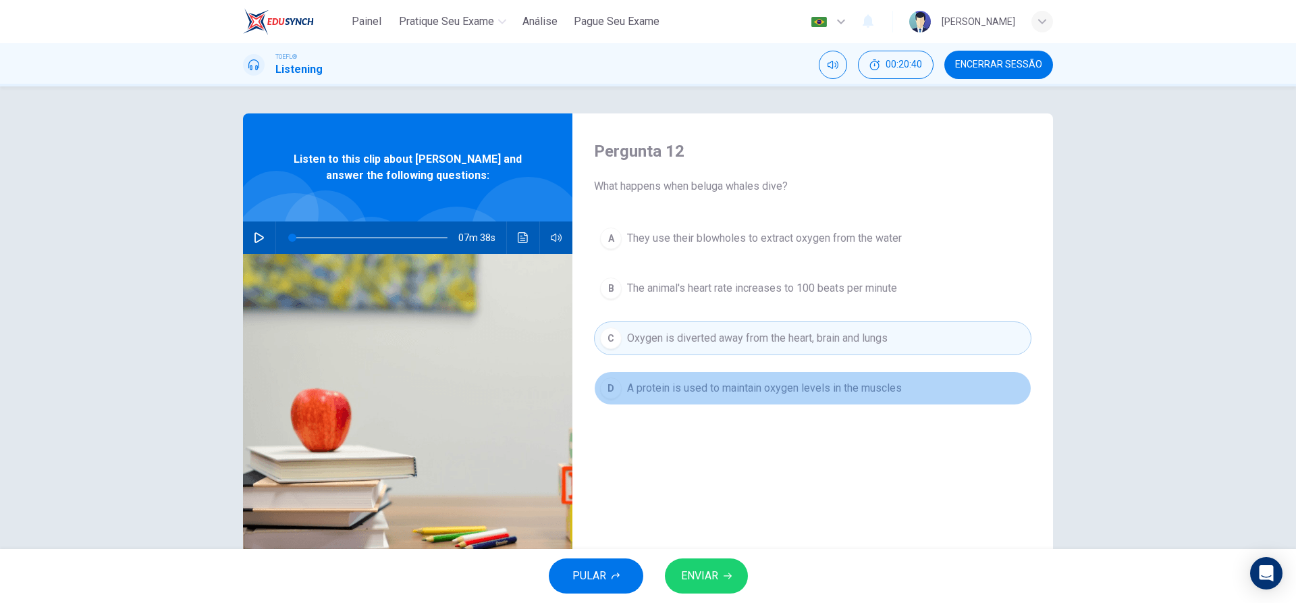
click at [609, 387] on div "D" at bounding box center [611, 388] width 22 height 22
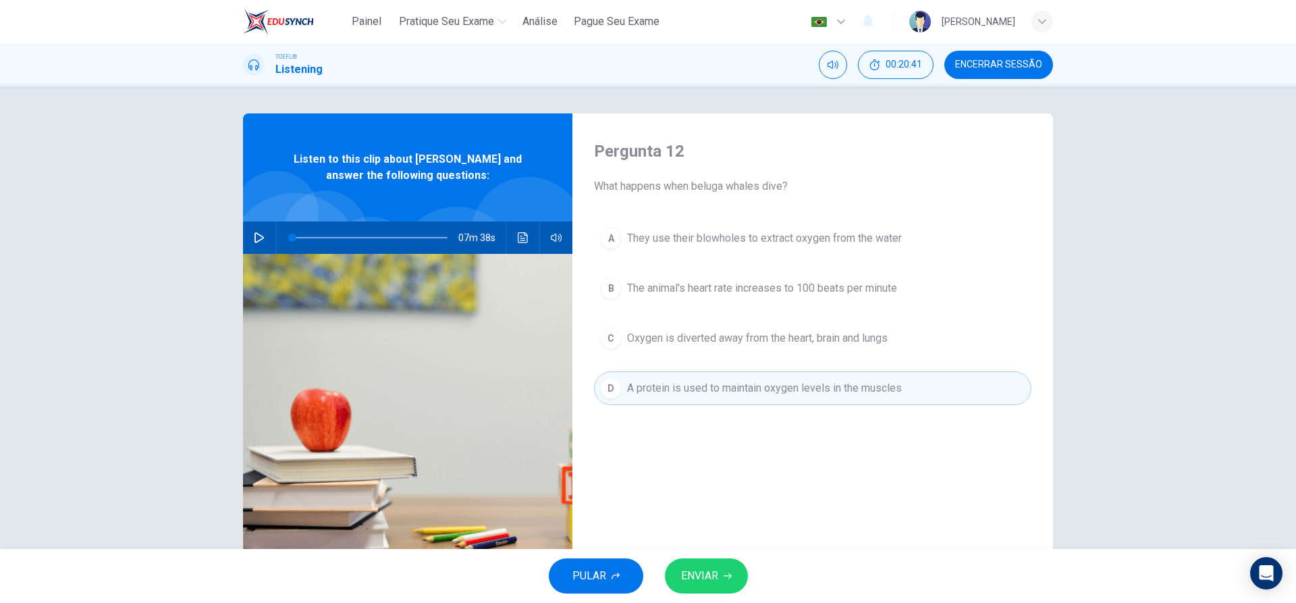
click at [713, 576] on span "ENVIAR" at bounding box center [699, 575] width 37 height 19
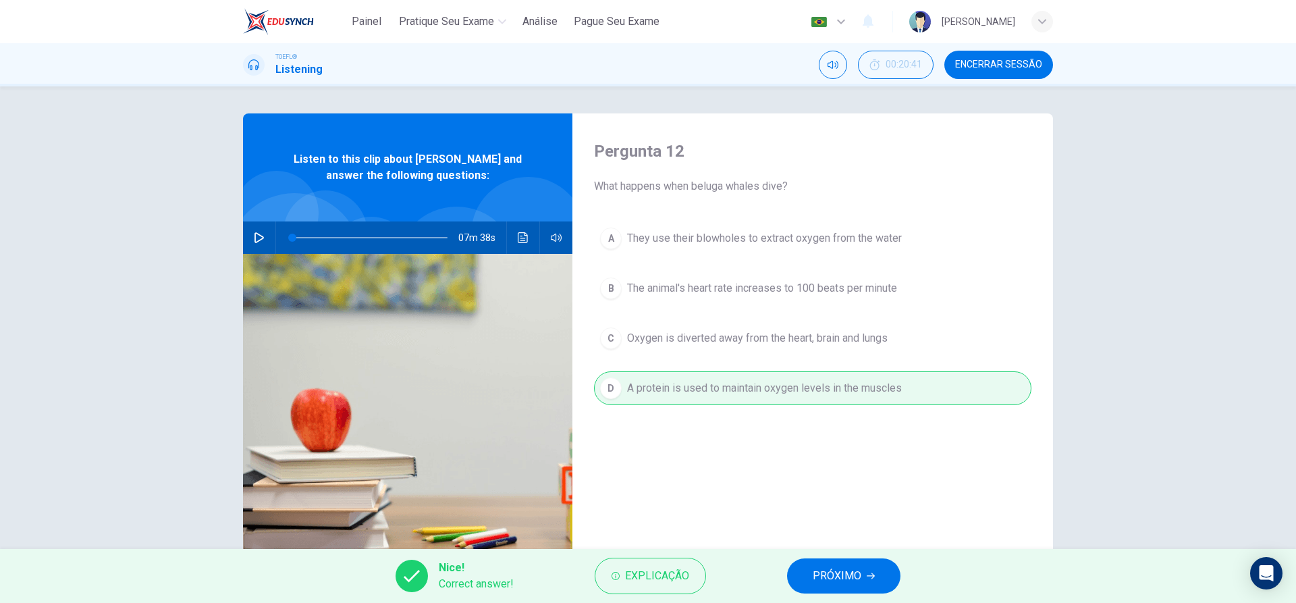
click at [850, 574] on span "PRÓXIMO" at bounding box center [837, 575] width 49 height 19
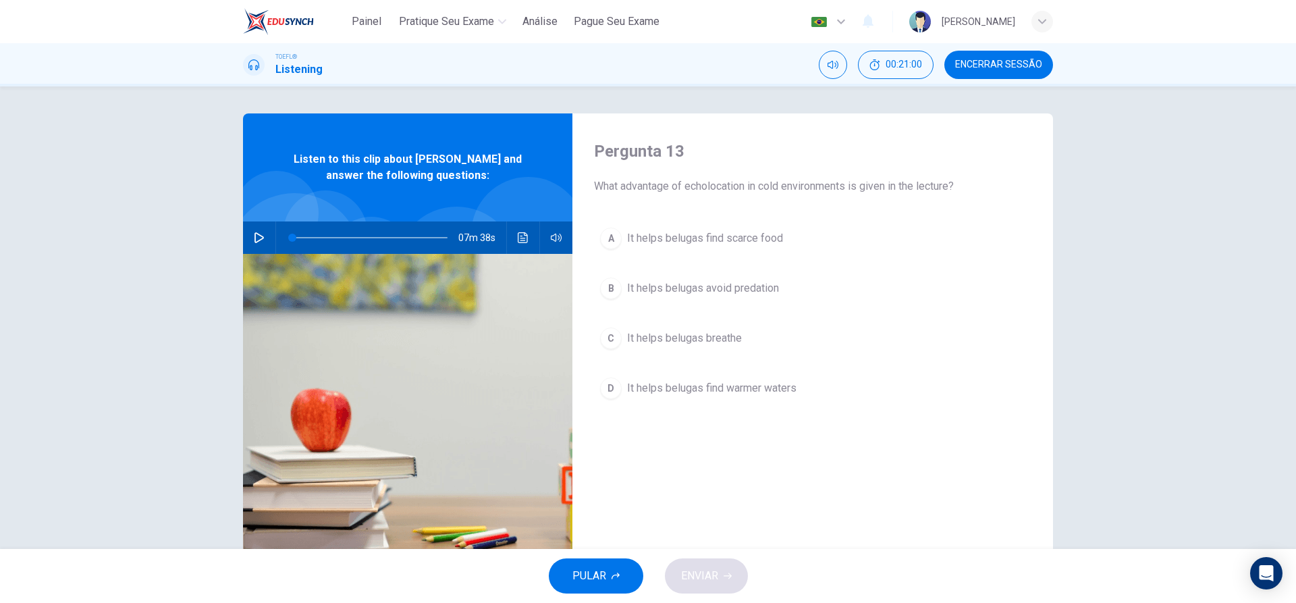
click at [601, 395] on button "D It helps belugas find warmer waters" at bounding box center [812, 388] width 437 height 34
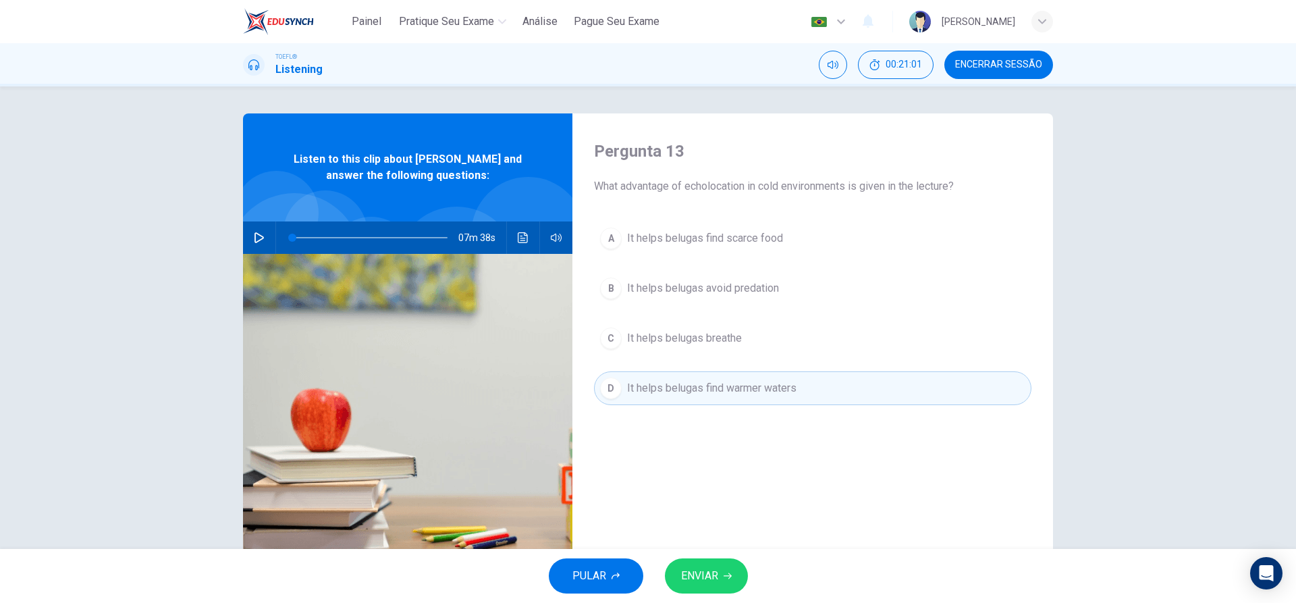
click at [714, 577] on span "ENVIAR" at bounding box center [699, 575] width 37 height 19
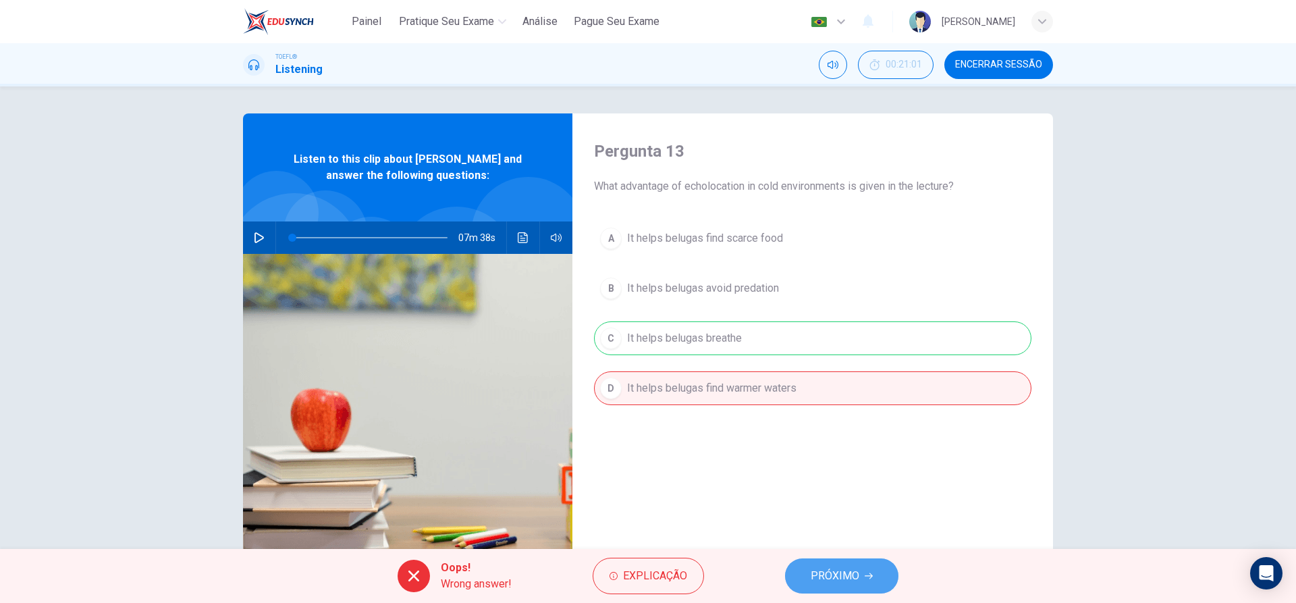
click at [827, 568] on span "PRÓXIMO" at bounding box center [835, 575] width 49 height 19
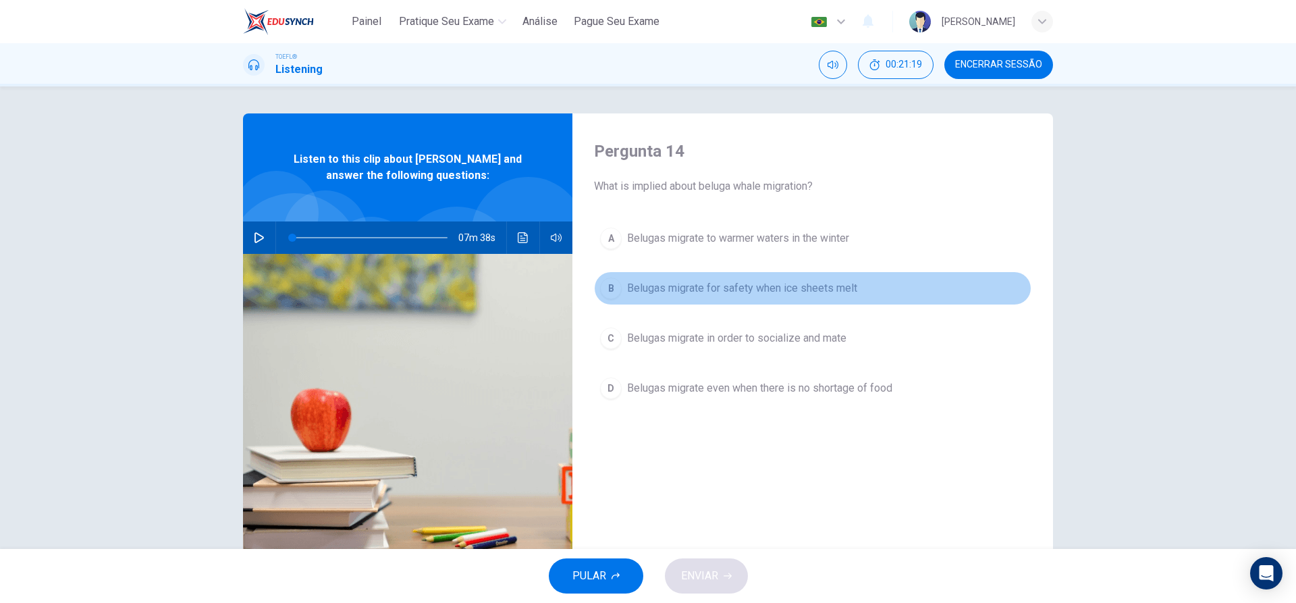
click at [616, 292] on div "B" at bounding box center [611, 288] width 22 height 22
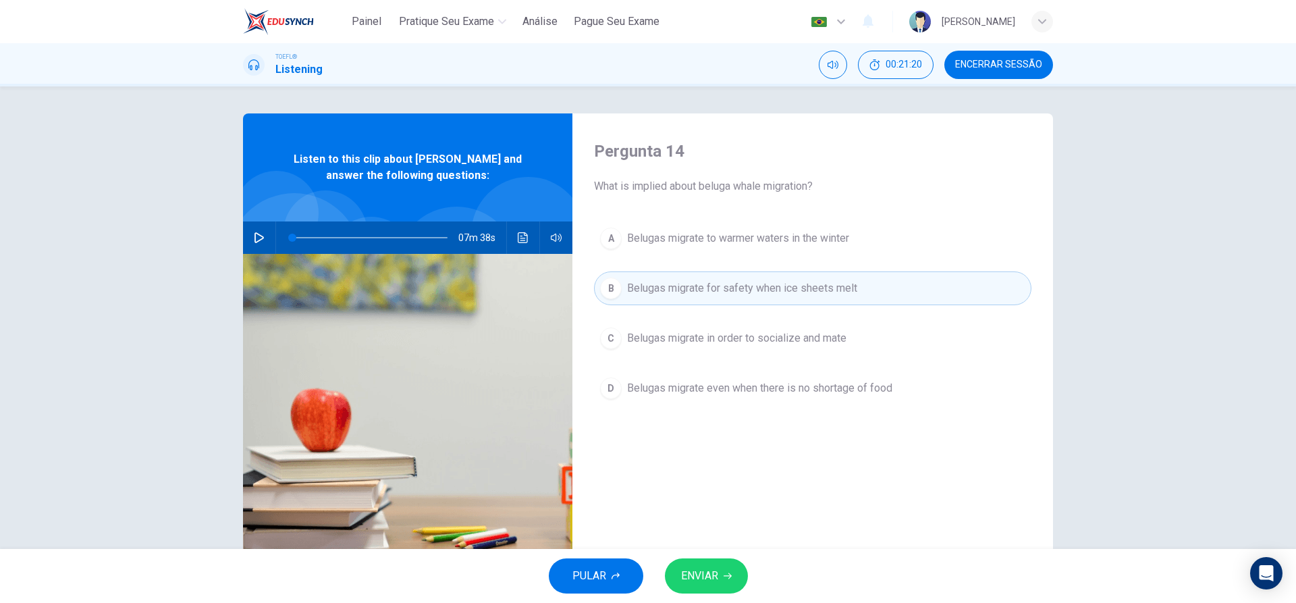
click at [711, 555] on div "PULAR ENVIAR" at bounding box center [648, 576] width 1296 height 54
click at [711, 567] on span "ENVIAR" at bounding box center [699, 575] width 37 height 19
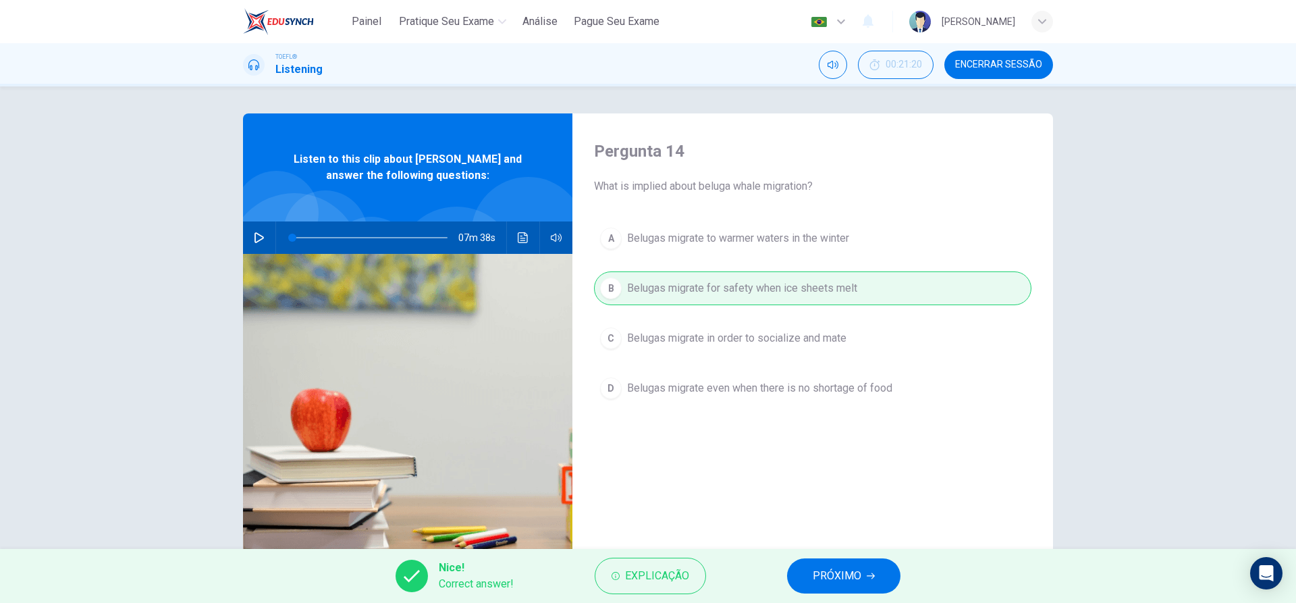
click at [823, 565] on button "PRÓXIMO" at bounding box center [843, 575] width 113 height 35
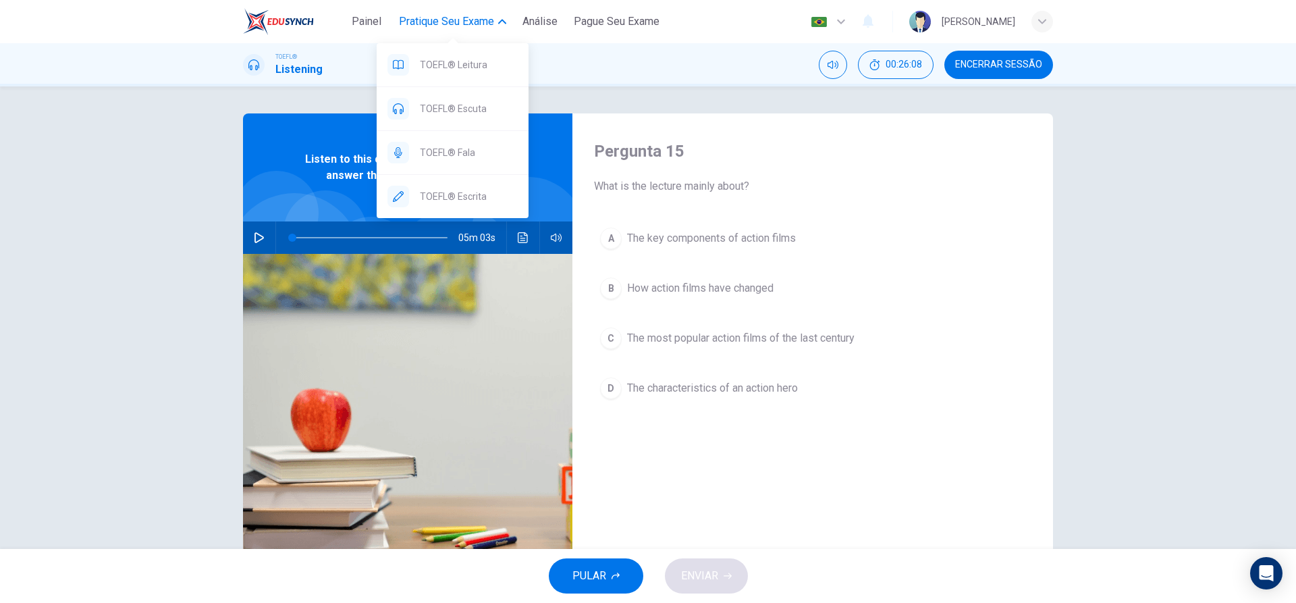
click at [403, 17] on span "Pratique seu exame" at bounding box center [446, 21] width 95 height 16
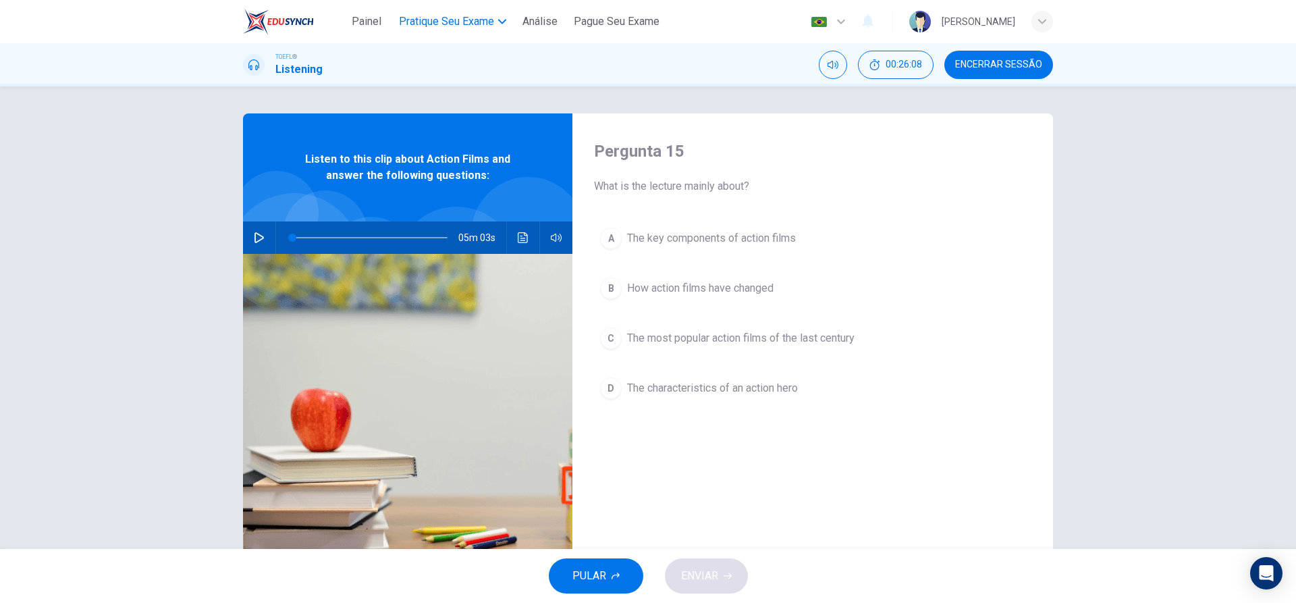
click at [403, 17] on span "Pratique seu exame" at bounding box center [446, 21] width 95 height 16
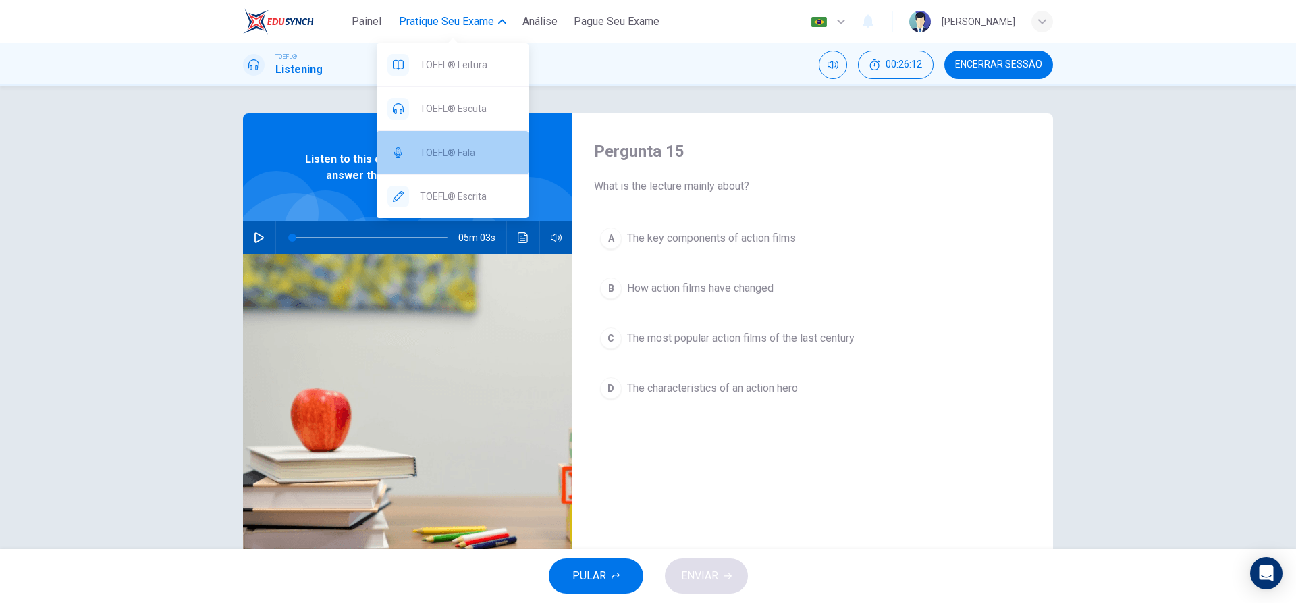
click at [439, 171] on div "TOEFL® Fala" at bounding box center [453, 152] width 152 height 43
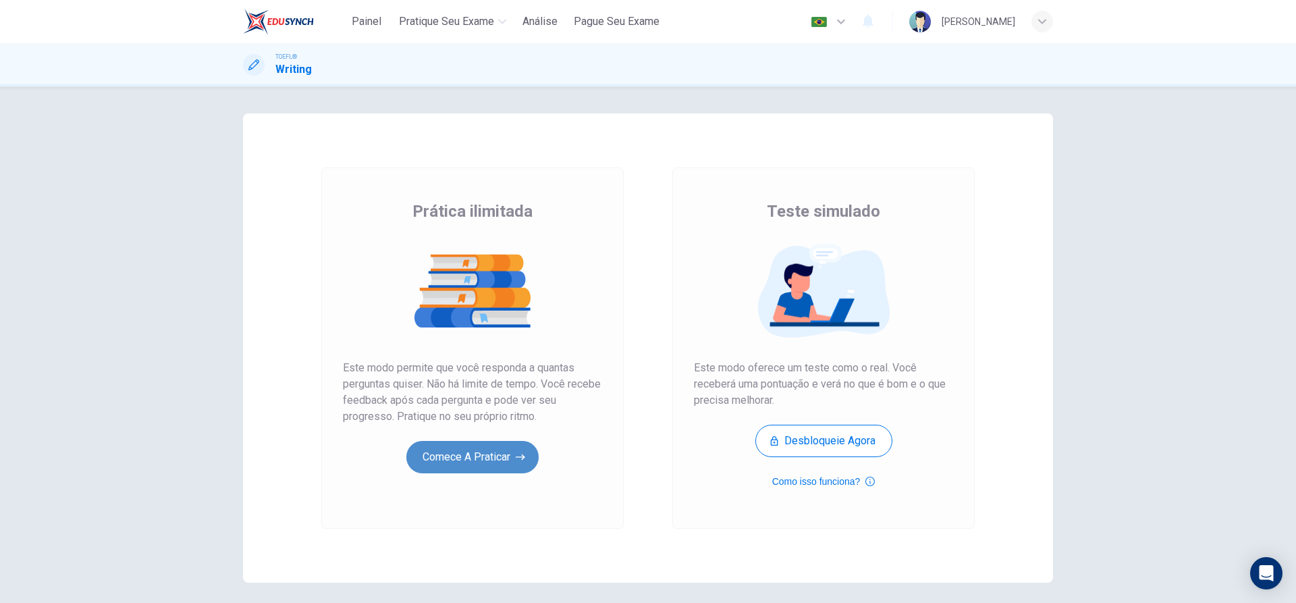
click at [441, 464] on button "Comece a praticar" at bounding box center [472, 457] width 132 height 32
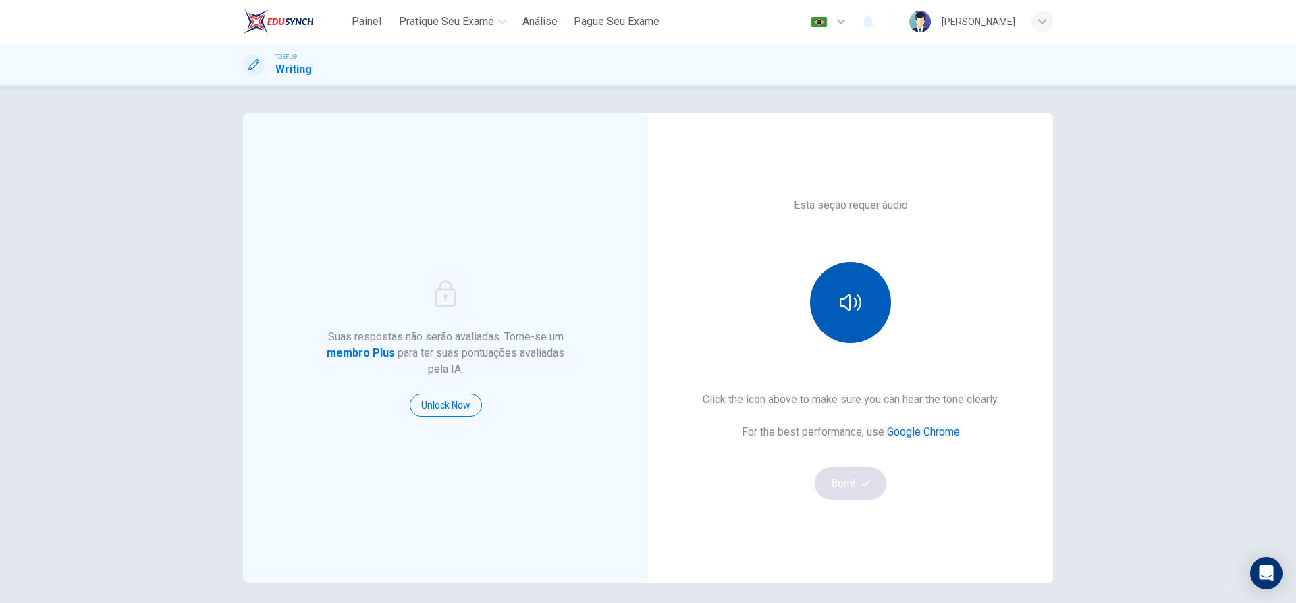
click at [847, 296] on icon "button" at bounding box center [851, 302] width 22 height 16
click at [859, 483] on button "Bom!" at bounding box center [851, 483] width 72 height 32
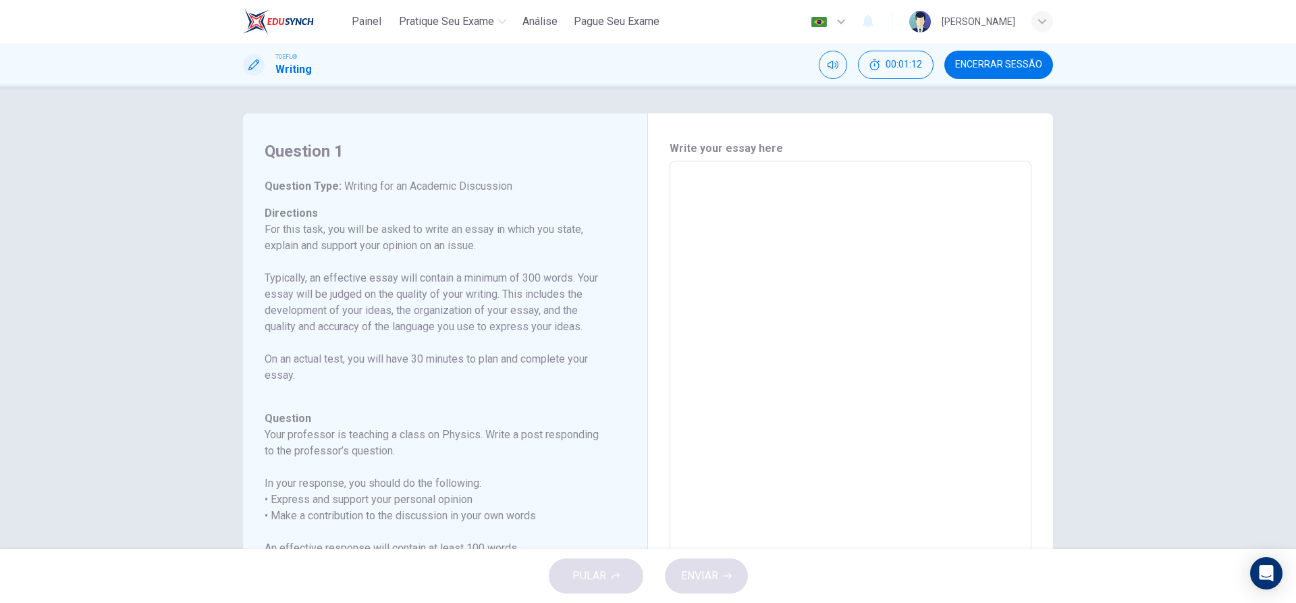
drag, startPoint x: 269, startPoint y: 155, endPoint x: 437, endPoint y: 348, distance: 255.5
click at [437, 348] on div "Question 1 Question Type : Writing for an Academic Discussion Directions For th…" at bounding box center [451, 386] width 372 height 493
drag, startPoint x: 265, startPoint y: 188, endPoint x: 398, endPoint y: 233, distance: 139.8
click at [397, 233] on div "Question Type : Writing for an Academic Discussion Directions For this task, yo…" at bounding box center [437, 464] width 345 height 572
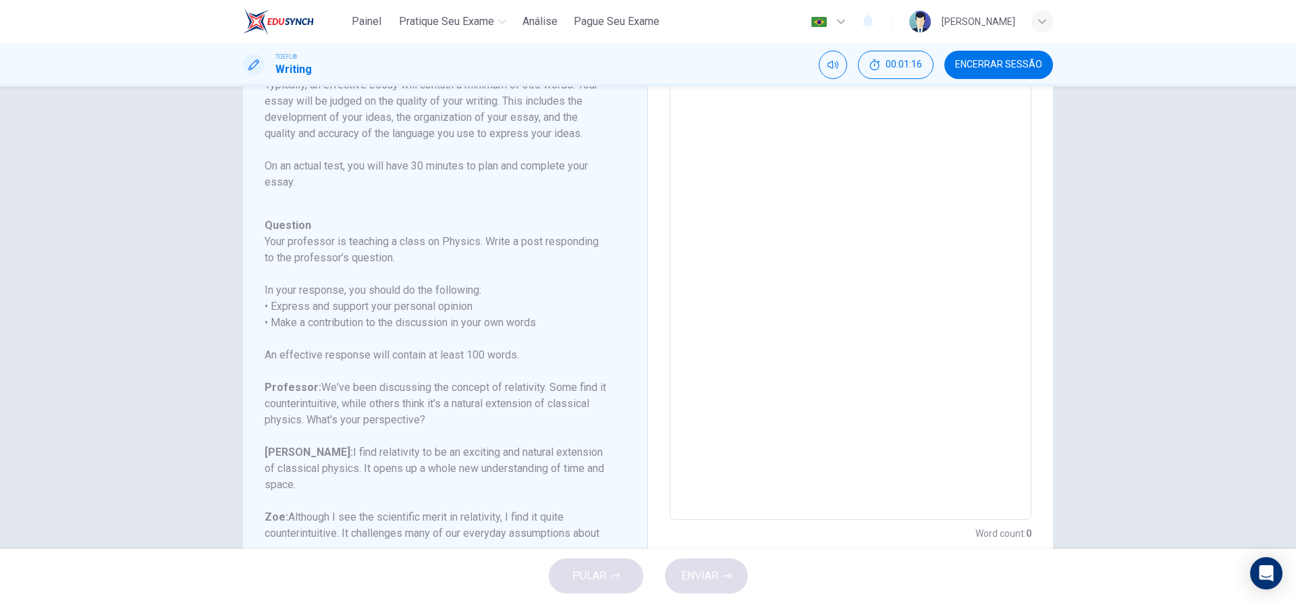
scroll to position [138, 0]
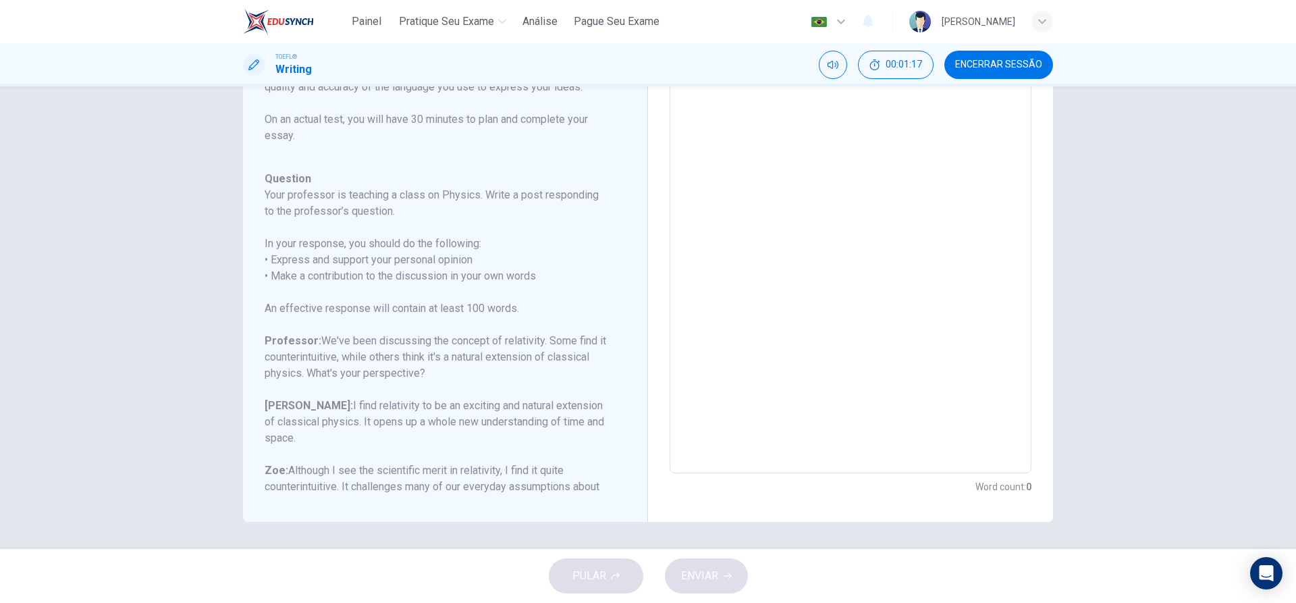
click at [423, 472] on h6 "[PERSON_NAME]: Although I see the scientific merit in relativity, I find it qui…" at bounding box center [437, 486] width 345 height 49
drag, startPoint x: 339, startPoint y: 487, endPoint x: 264, endPoint y: 380, distance: 131.3
click at [265, 380] on div "Question 1 Question Type : Writing for an Academic Discussion Directions For th…" at bounding box center [451, 248] width 372 height 493
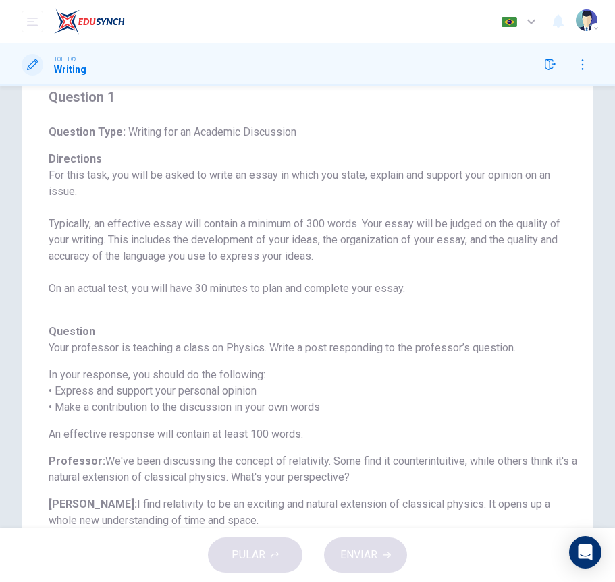
scroll to position [138, 0]
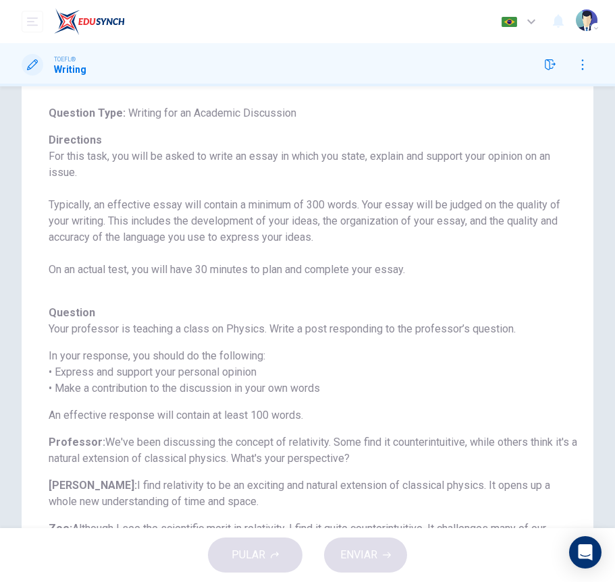
click at [71, 119] on h6 "Question Type : Writing for an Academic Discussion" at bounding box center [313, 113] width 528 height 16
drag, startPoint x: 49, startPoint y: 109, endPoint x: 267, endPoint y: 242, distance: 255.3
click at [224, 237] on div "Question Type : Writing for an Academic Discussion Directions For this task, yo…" at bounding box center [313, 329] width 528 height 448
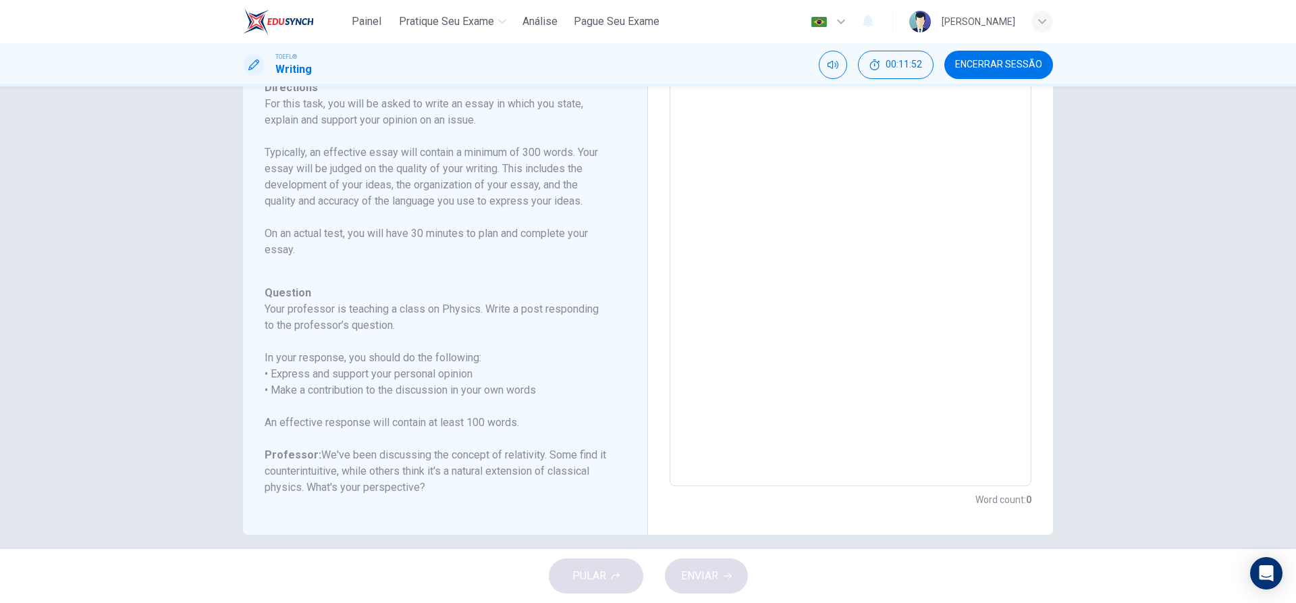
scroll to position [138, 0]
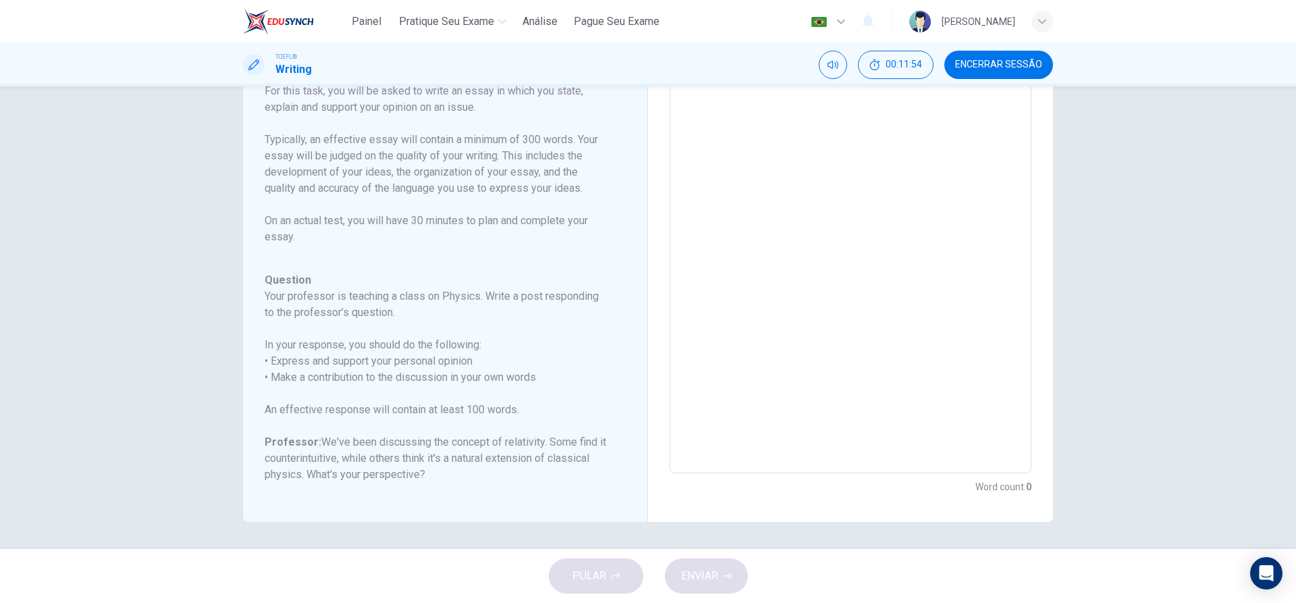
click at [997, 66] on span "Encerrar Sessão" at bounding box center [998, 64] width 87 height 11
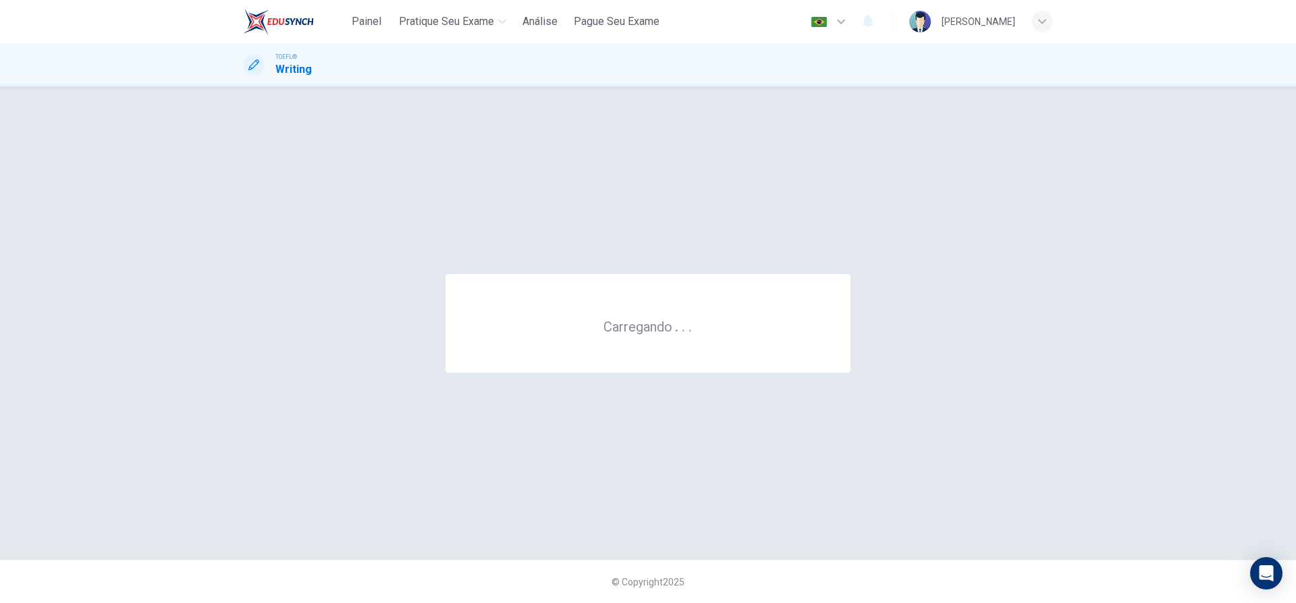
scroll to position [0, 0]
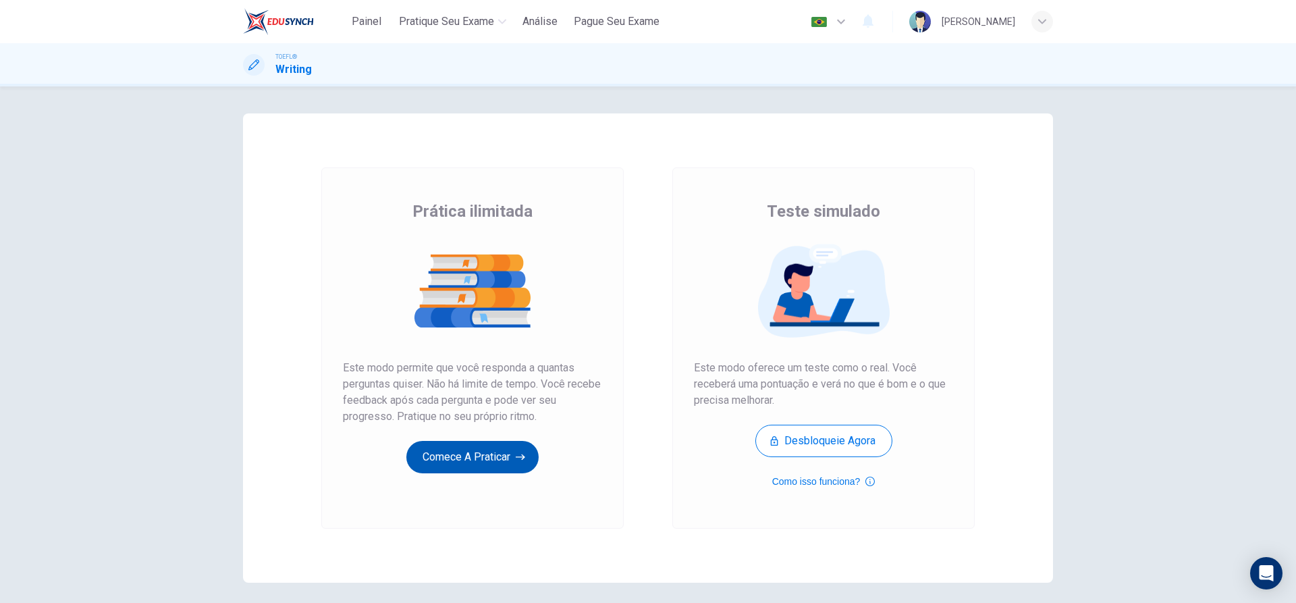
click at [464, 455] on button "Comece a praticar" at bounding box center [472, 457] width 132 height 32
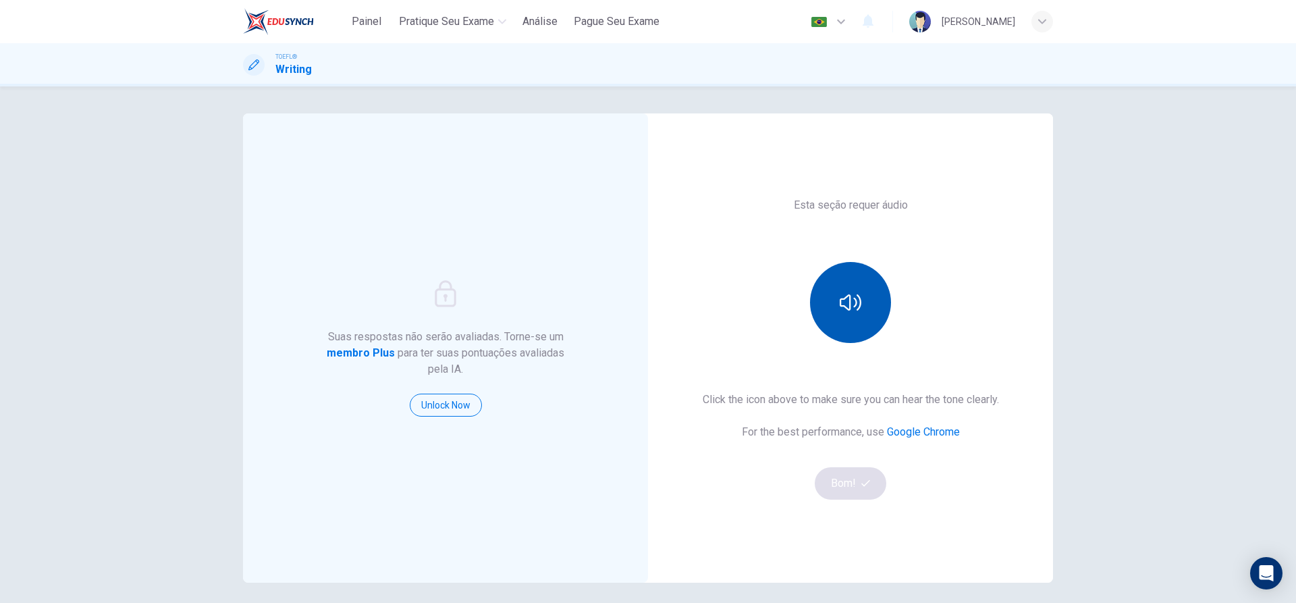
click at [844, 313] on button "button" at bounding box center [850, 302] width 81 height 81
click at [835, 489] on button "Bom!" at bounding box center [851, 483] width 72 height 32
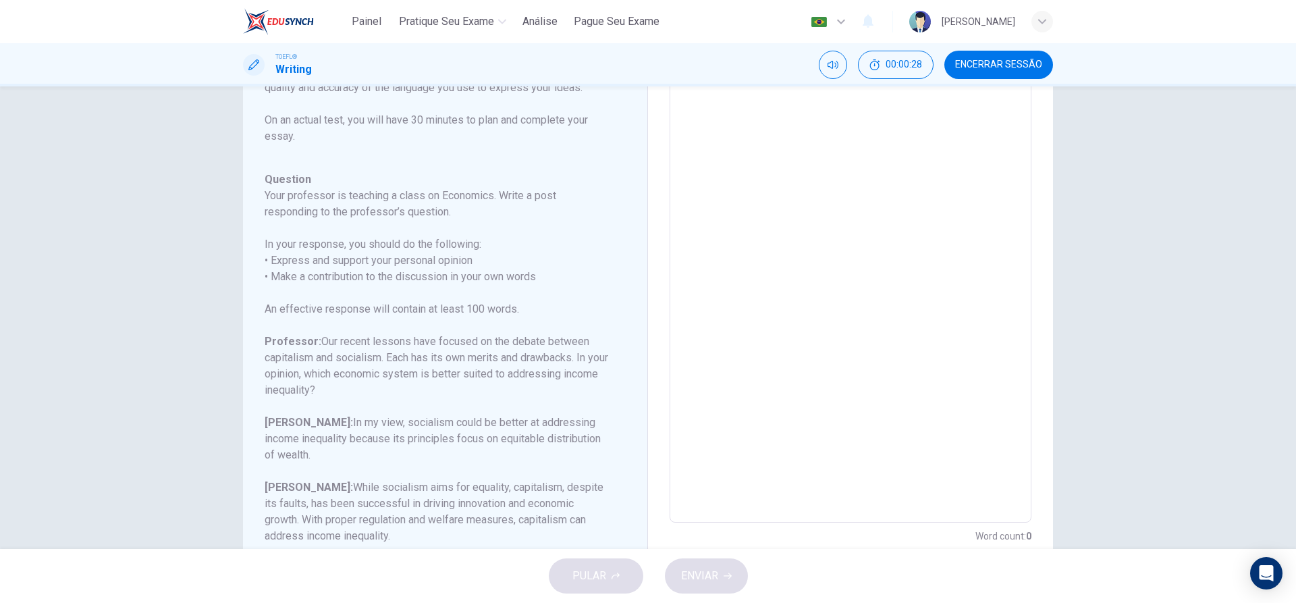
scroll to position [61, 0]
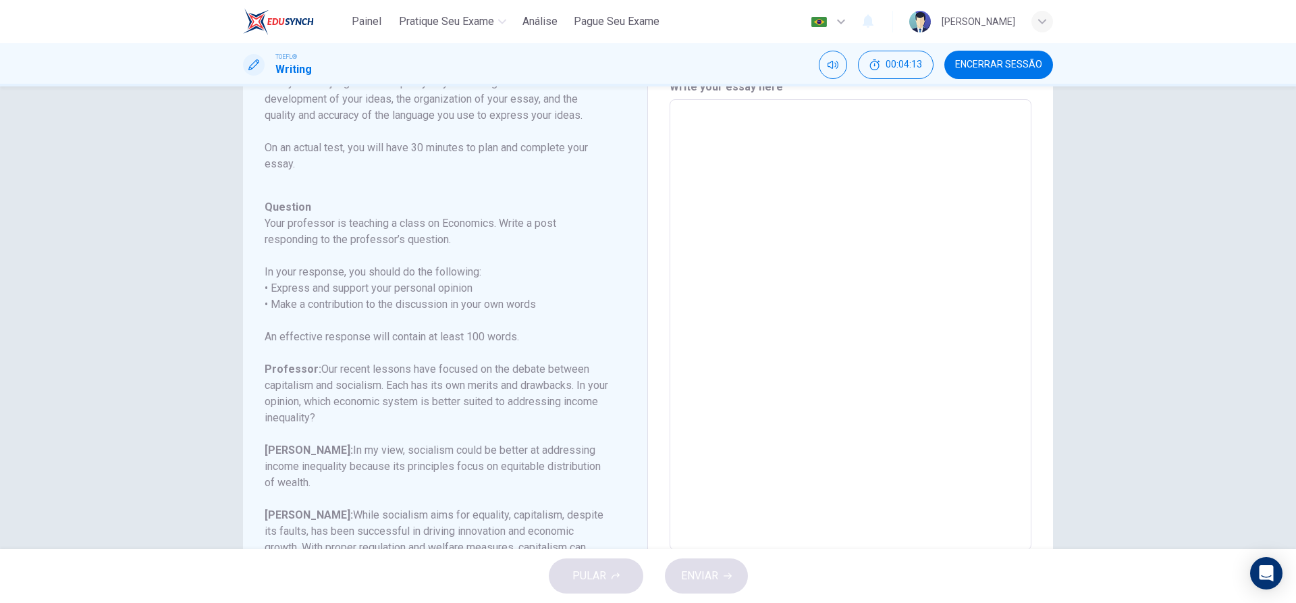
click at [375, 387] on h6 "Professor: Our recent lessons have focused on the debate between capitalism and…" at bounding box center [437, 393] width 345 height 65
drag, startPoint x: 319, startPoint y: 371, endPoint x: 354, endPoint y: 404, distance: 48.2
click at [353, 403] on h6 "Professor: Our recent lessons have focused on the debate between capitalism and…" at bounding box center [437, 393] width 345 height 65
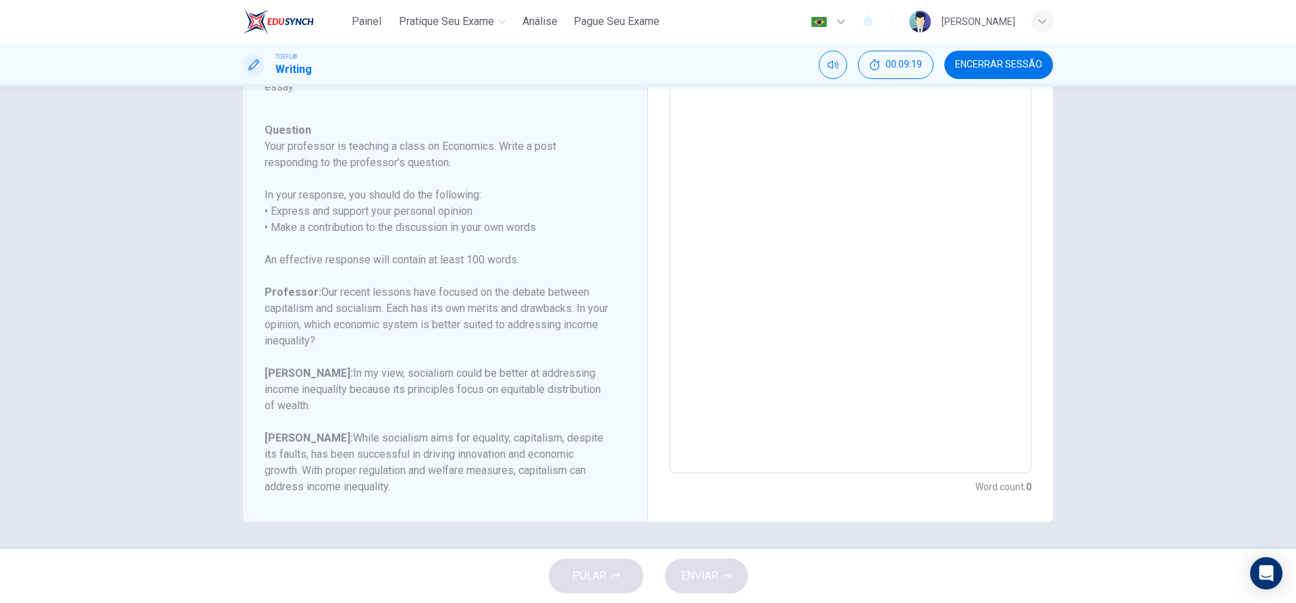
click at [711, 403] on textarea at bounding box center [850, 248] width 343 height 429
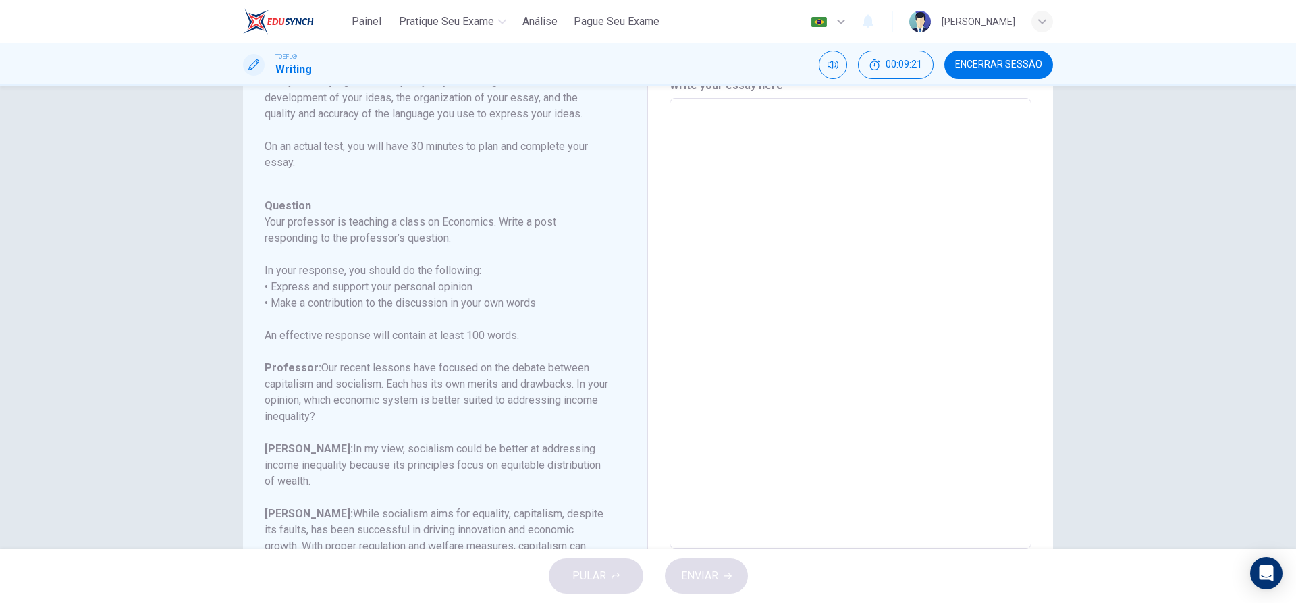
scroll to position [77, 0]
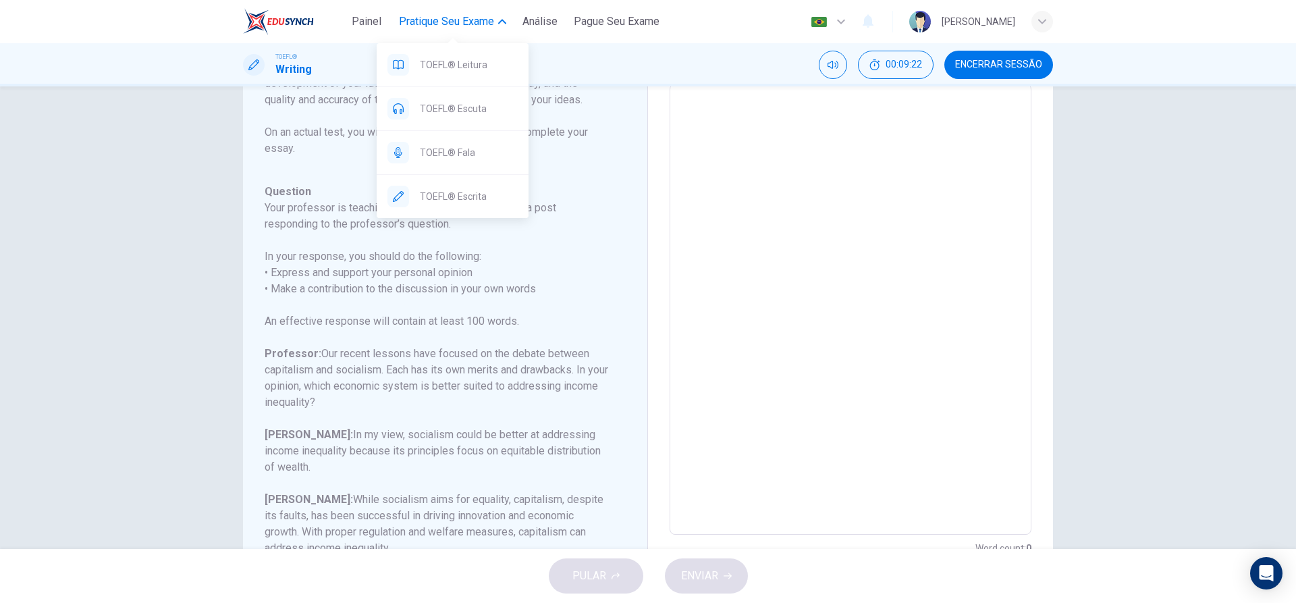
click at [431, 25] on span "Pratique seu exame" at bounding box center [446, 21] width 95 height 16
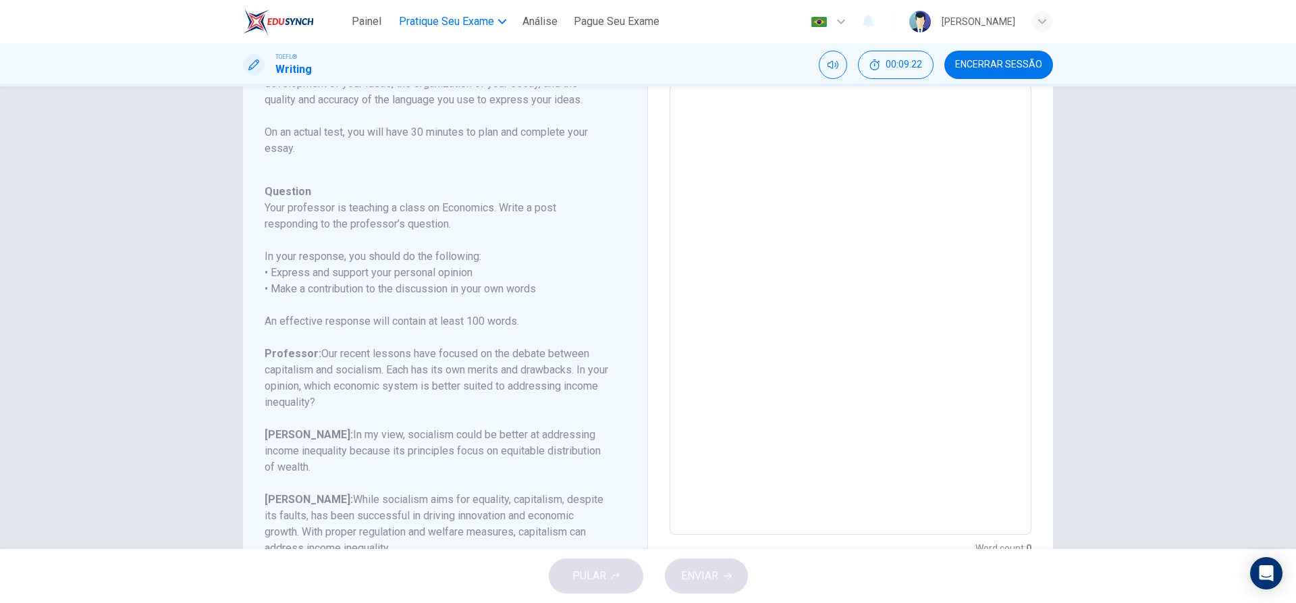
click at [431, 25] on span "Pratique seu exame" at bounding box center [446, 21] width 95 height 16
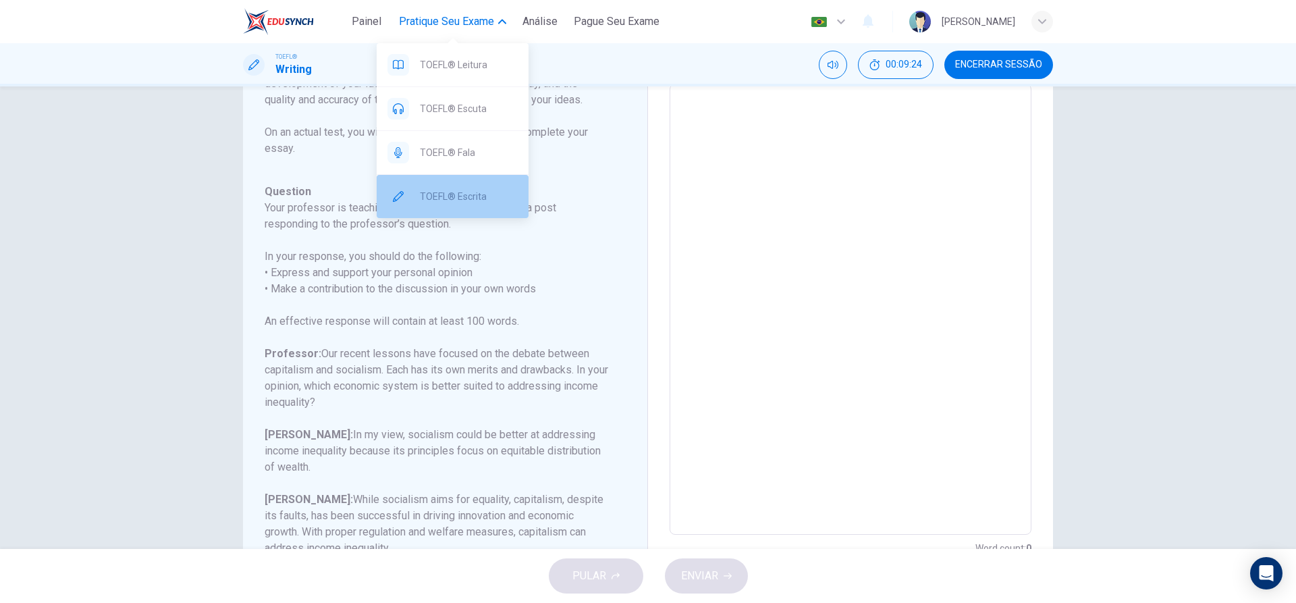
click at [441, 205] on div "TOEFL® Escrita" at bounding box center [453, 196] width 152 height 43
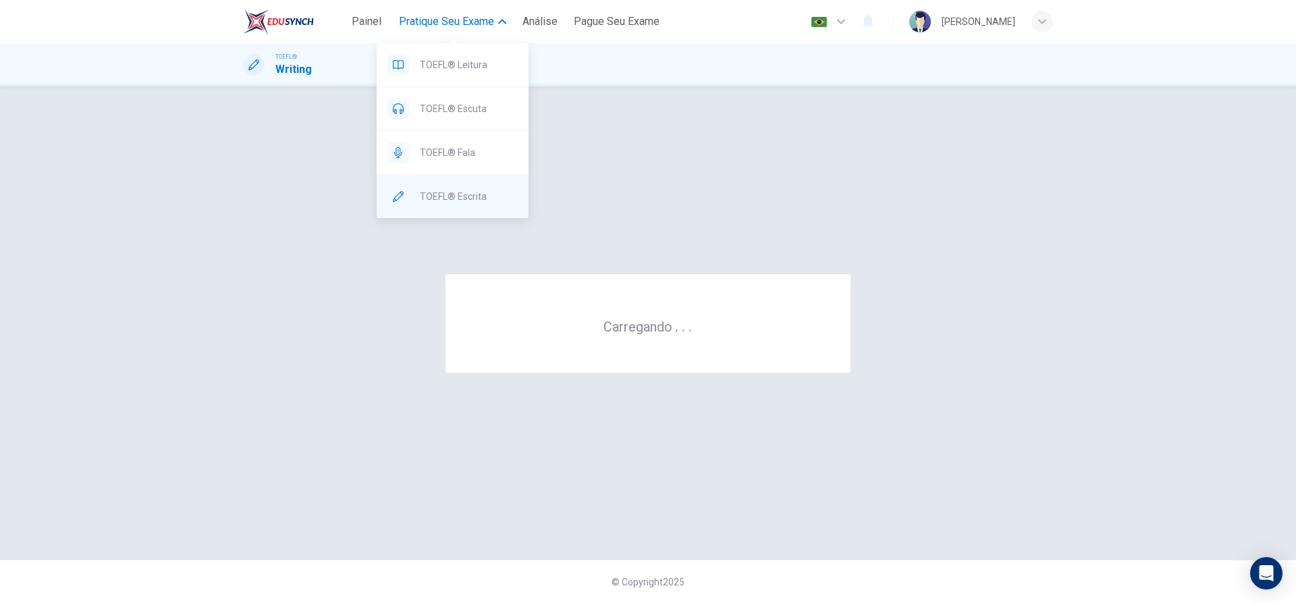
scroll to position [0, 0]
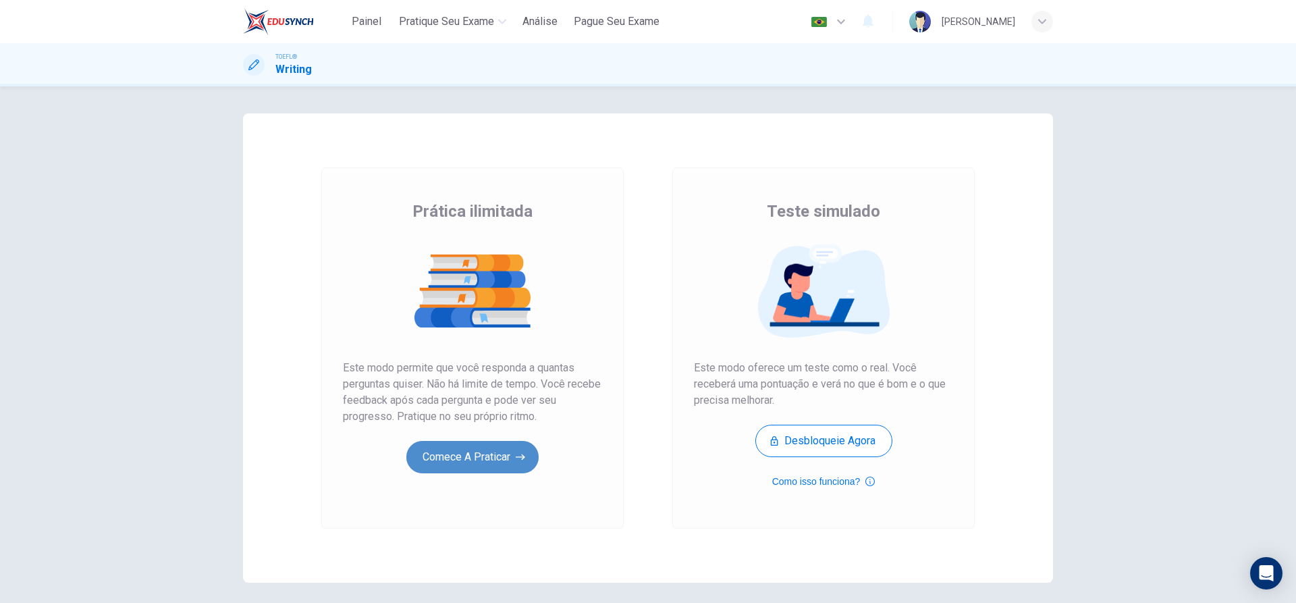
click at [449, 467] on button "Comece a praticar" at bounding box center [472, 457] width 132 height 32
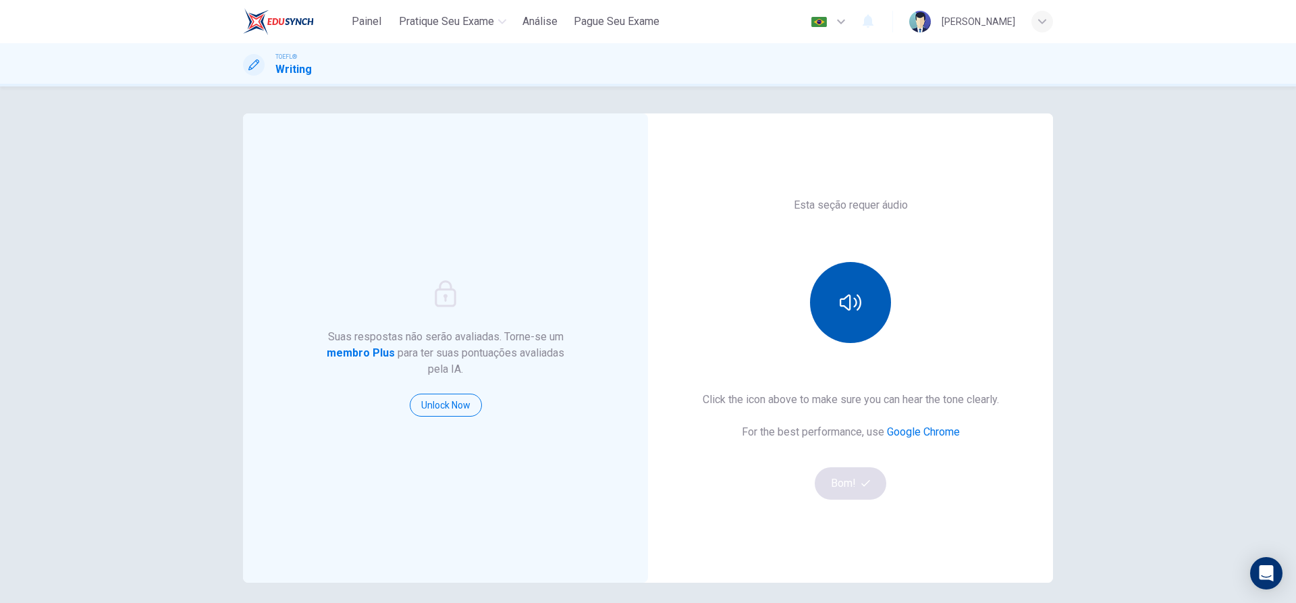
click at [852, 310] on icon "button" at bounding box center [851, 303] width 22 height 22
click at [861, 476] on button "Bom!" at bounding box center [851, 483] width 72 height 32
